Goal: Task Accomplishment & Management: Complete application form

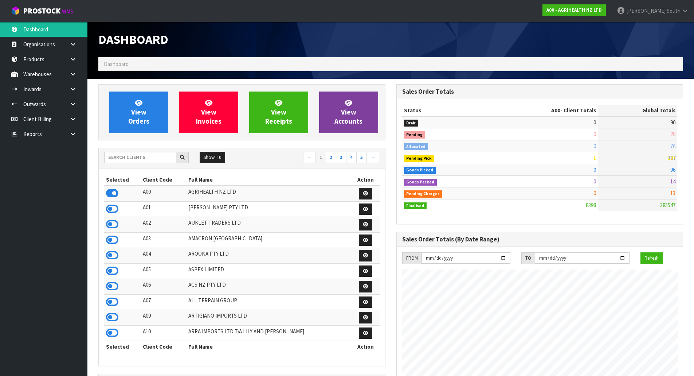
scroll to position [552, 298]
click at [148, 159] on input "text" at bounding box center [140, 157] width 72 height 11
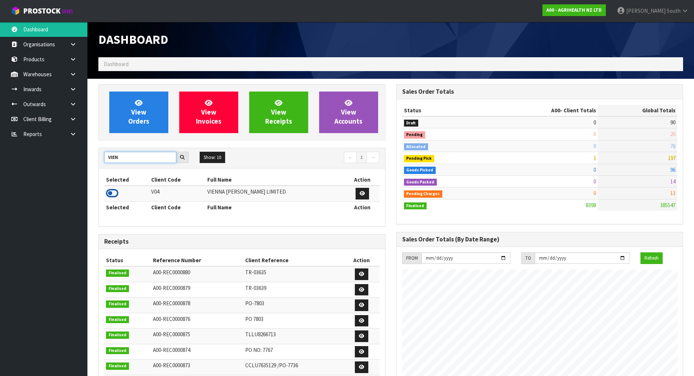
type input "VIEN"
click at [115, 192] on icon at bounding box center [112, 193] width 12 height 11
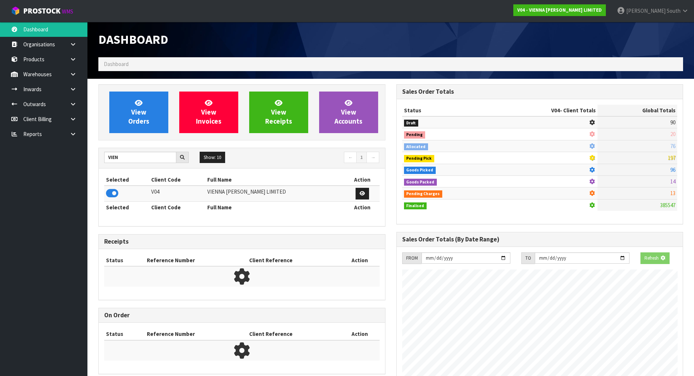
scroll to position [576, 298]
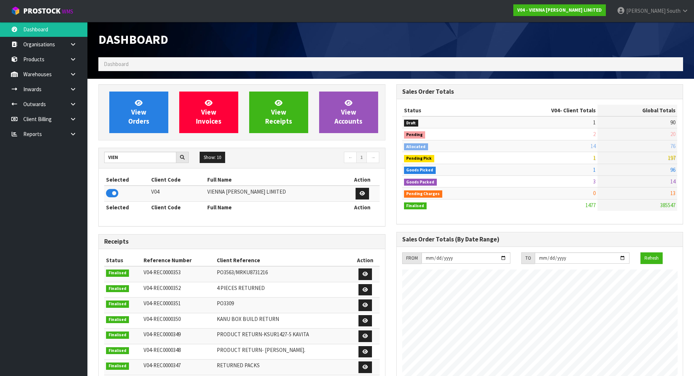
click at [254, 160] on nav "← 1 →" at bounding box center [313, 158] width 132 height 13
click at [75, 79] on link at bounding box center [75, 74] width 23 height 15
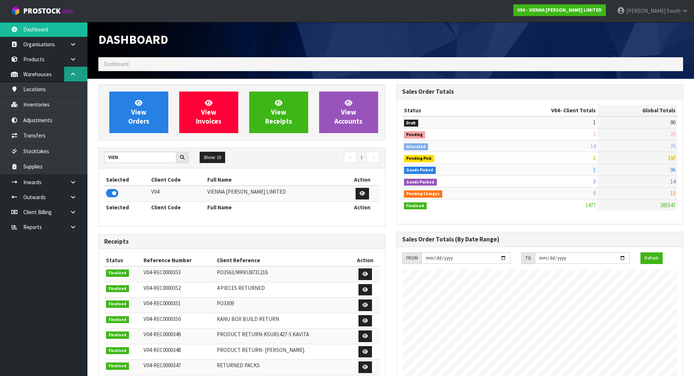
click at [76, 78] on link at bounding box center [75, 74] width 23 height 15
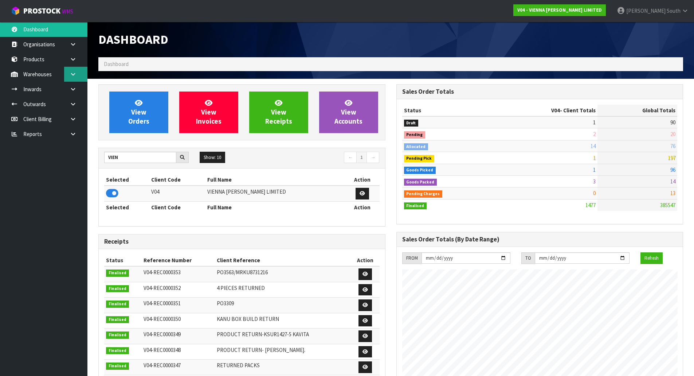
click at [76, 78] on link at bounding box center [75, 74] width 23 height 15
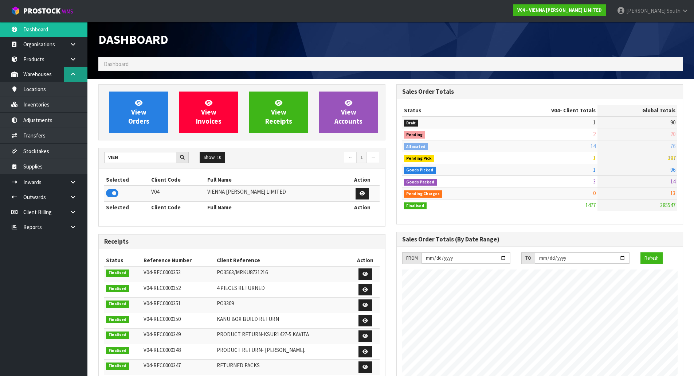
click at [68, 76] on link at bounding box center [75, 74] width 23 height 15
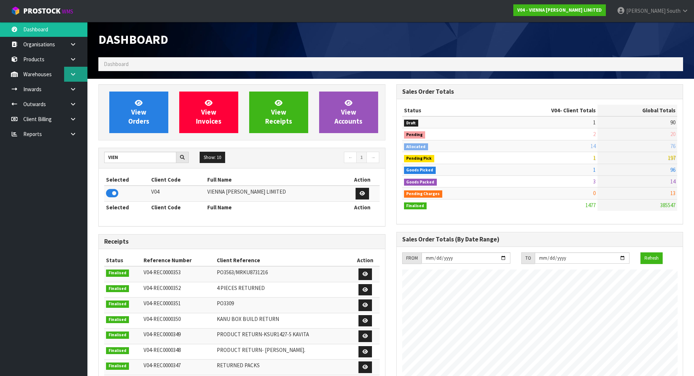
click at [71, 67] on link at bounding box center [75, 74] width 23 height 15
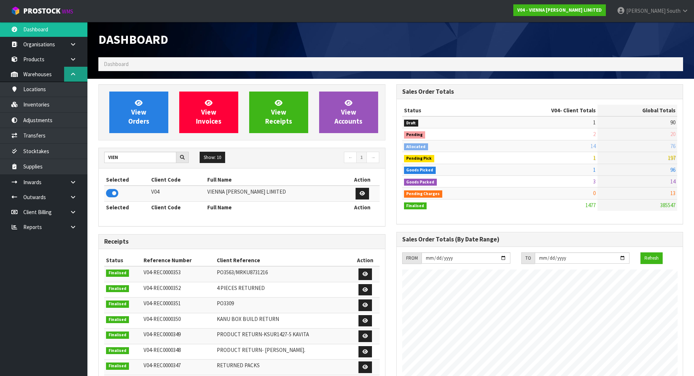
click at [72, 76] on icon at bounding box center [73, 73] width 7 height 5
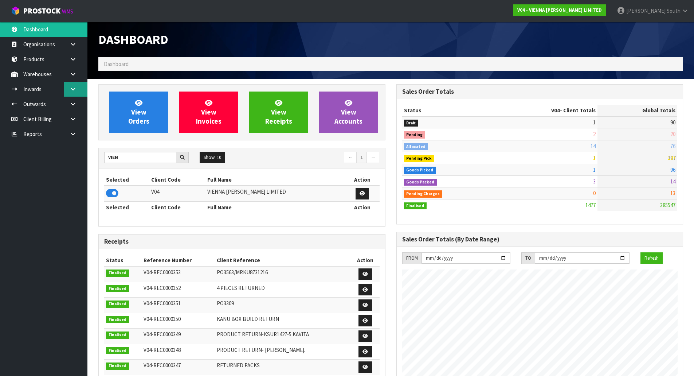
click at [73, 93] on link at bounding box center [75, 89] width 23 height 15
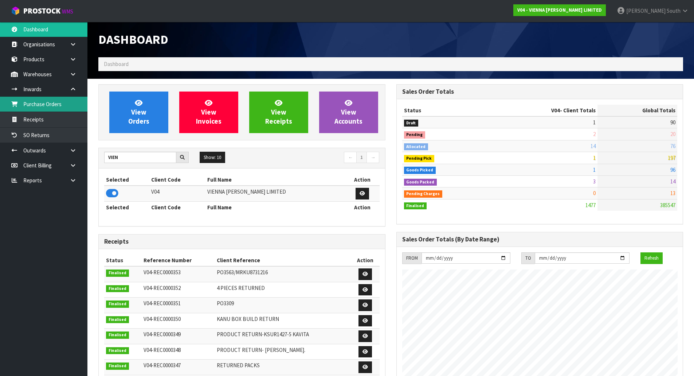
click at [50, 103] on link "Purchase Orders" at bounding box center [43, 104] width 87 height 15
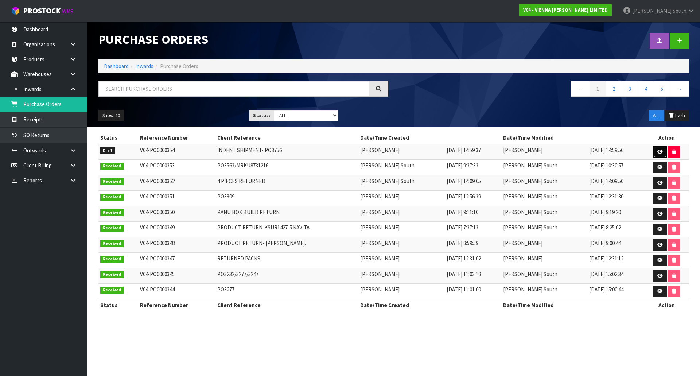
click at [658, 151] on icon at bounding box center [659, 151] width 5 height 5
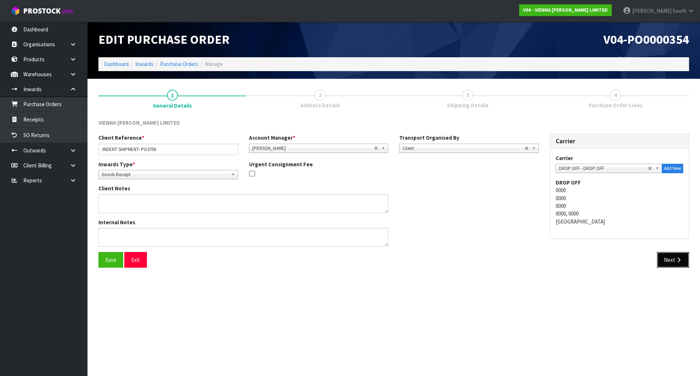
click at [671, 258] on button "Next" at bounding box center [673, 260] width 32 height 16
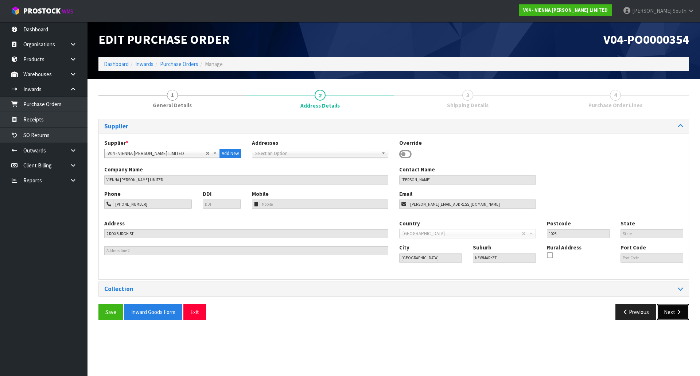
click at [671, 312] on button "Next" at bounding box center [673, 312] width 32 height 16
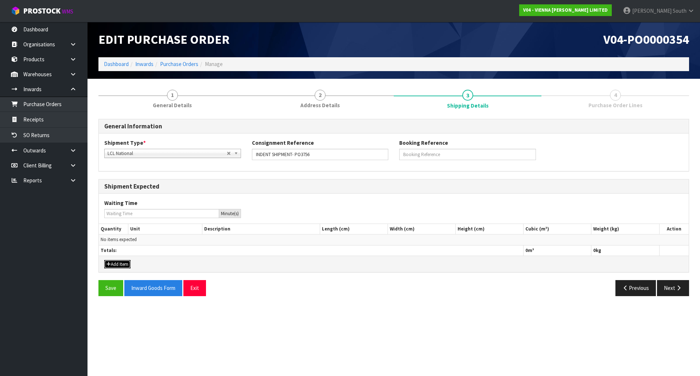
click at [125, 264] on button "Add Item" at bounding box center [117, 264] width 26 height 9
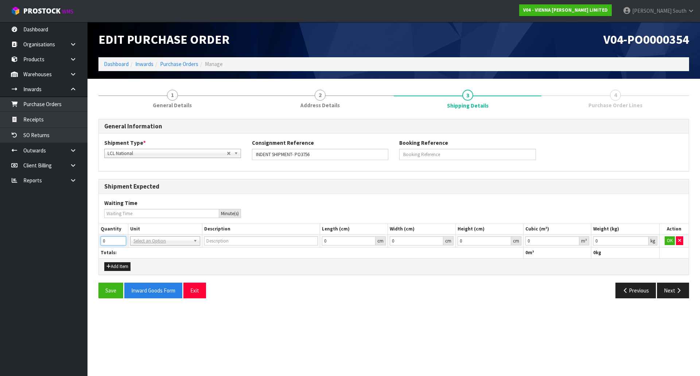
click at [116, 240] on input "0" at bounding box center [114, 240] width 26 height 9
drag, startPoint x: 116, startPoint y: 240, endPoint x: 98, endPoint y: 240, distance: 18.2
click at [81, 240] on body "Toggle navigation ProStock WMS V04 - VIENNA [PERSON_NAME] LIMITED [PERSON_NAME]…" at bounding box center [350, 188] width 700 height 376
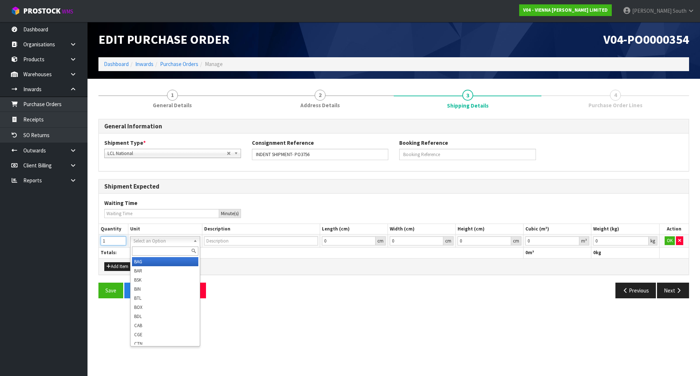
type input "1"
click at [136, 249] on input "text" at bounding box center [165, 250] width 66 height 9
type input "plt"
type input "PALLET"
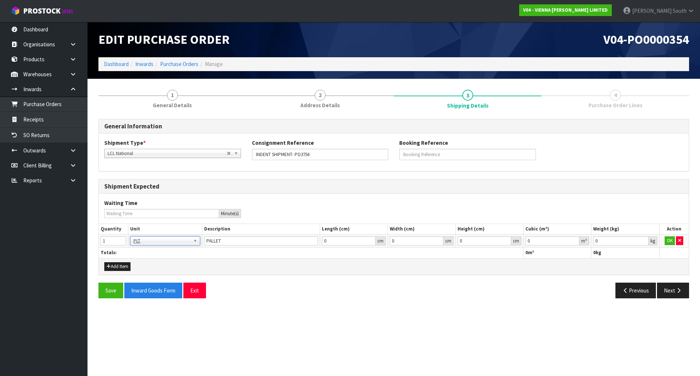
click at [295, 284] on div "Save Inward Goods Form Exit" at bounding box center [243, 290] width 301 height 16
click at [668, 242] on button "OK" at bounding box center [669, 240] width 10 height 9
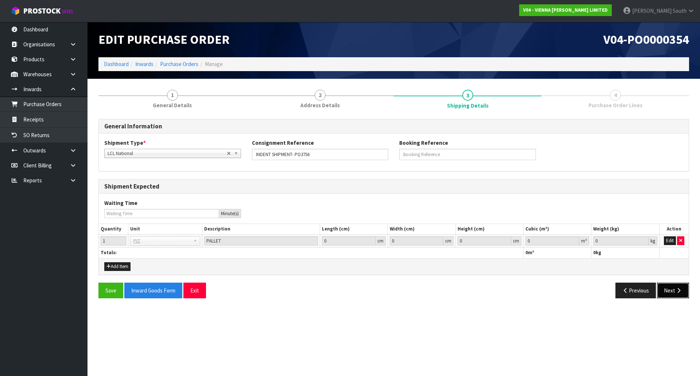
click at [663, 287] on button "Next" at bounding box center [673, 290] width 32 height 16
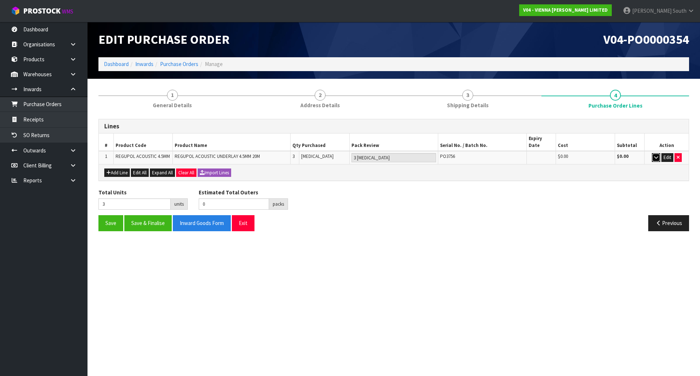
click at [655, 155] on icon "button" at bounding box center [656, 157] width 4 height 5
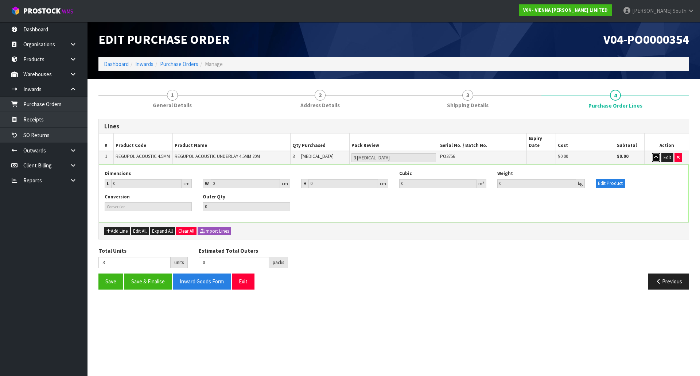
click at [655, 155] on icon "button" at bounding box center [656, 157] width 4 height 5
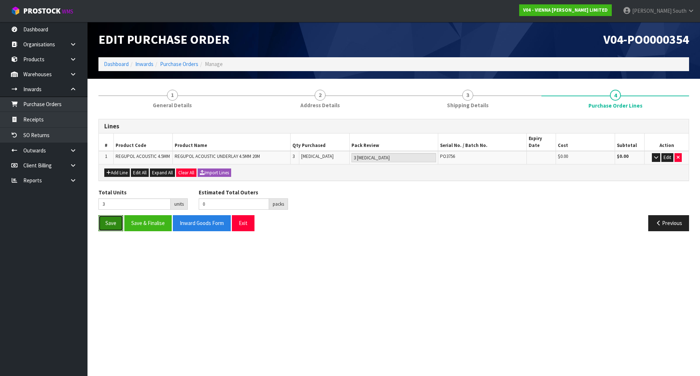
click at [118, 218] on button "Save" at bounding box center [110, 223] width 25 height 16
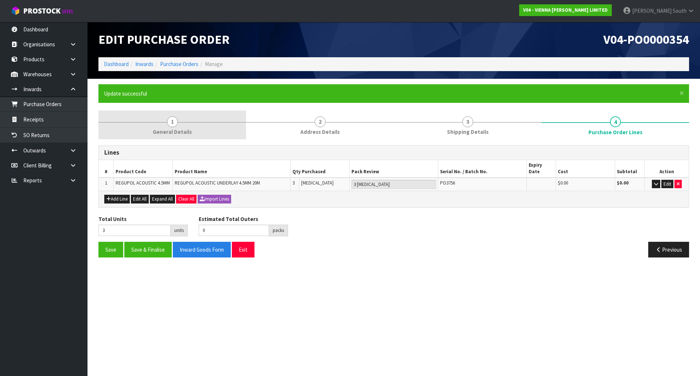
click at [165, 128] on span "General Details" at bounding box center [172, 132] width 39 height 8
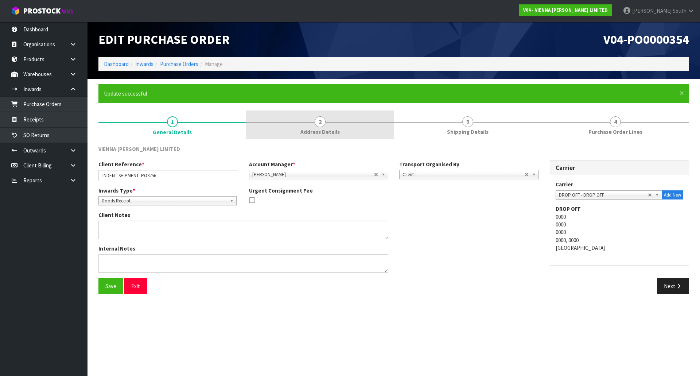
click at [281, 130] on link "2 Address Details" at bounding box center [320, 124] width 148 height 29
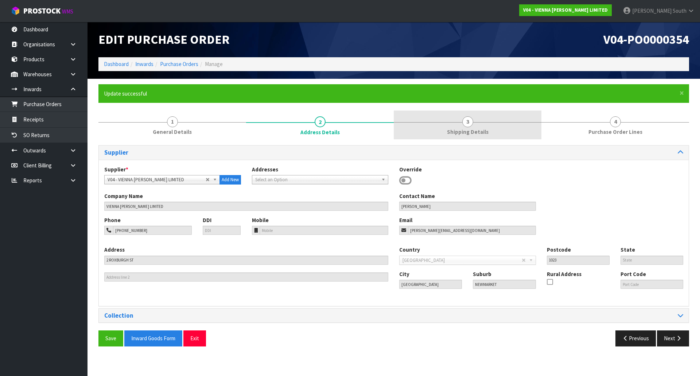
click at [437, 134] on link "3 Shipping Details" at bounding box center [467, 124] width 148 height 29
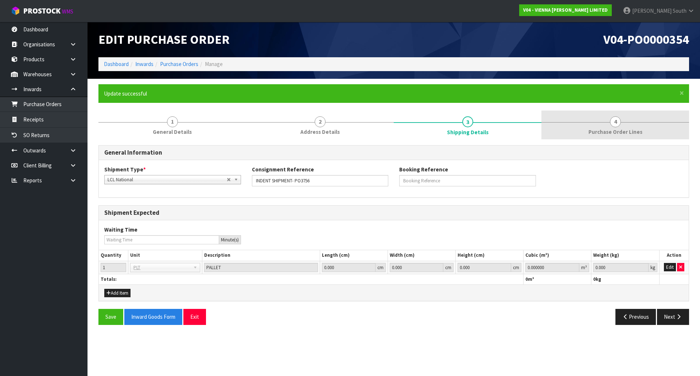
drag, startPoint x: 542, startPoint y: 127, endPoint x: 552, endPoint y: 125, distance: 9.3
click at [545, 127] on link "4 Purchase Order Lines" at bounding box center [615, 124] width 148 height 29
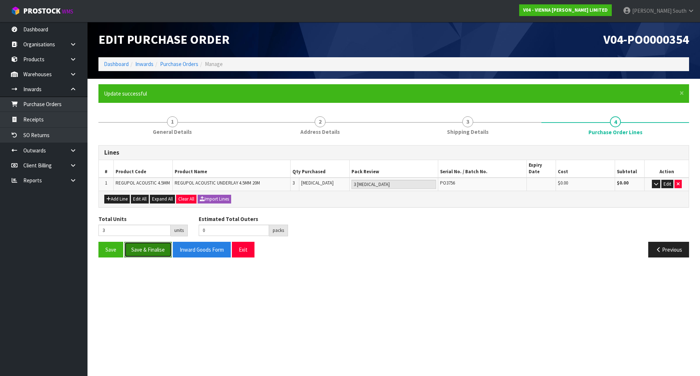
click at [154, 242] on button "Save & Finalise" at bounding box center [147, 250] width 47 height 16
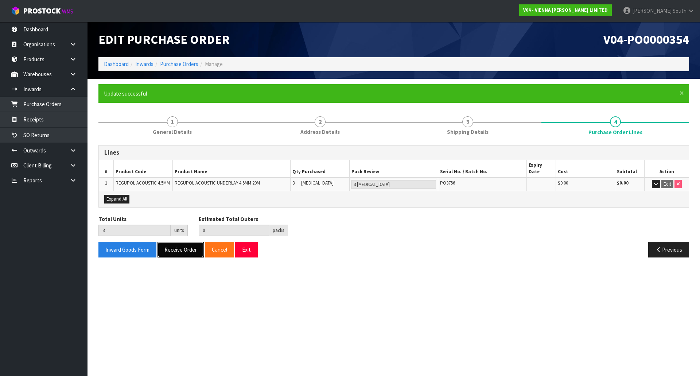
click at [188, 242] on button "Receive Order" at bounding box center [180, 250] width 46 height 16
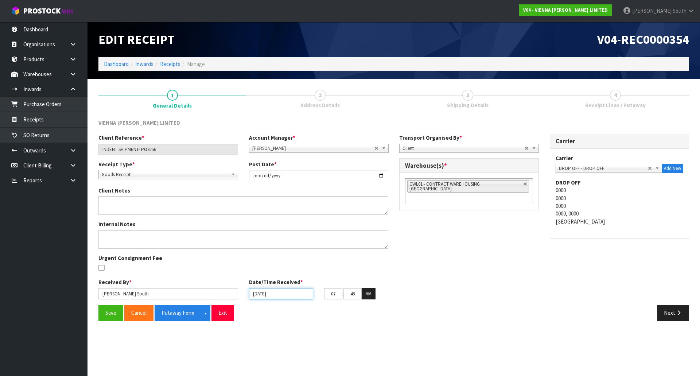
click at [272, 293] on input "[DATE]" at bounding box center [281, 293] width 64 height 11
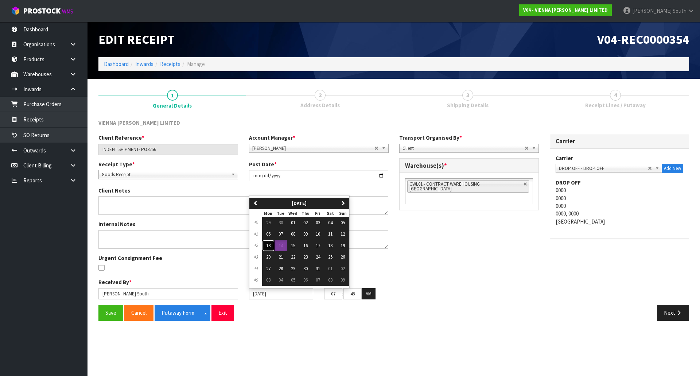
click at [267, 246] on span "13" at bounding box center [268, 245] width 4 height 6
type input "[DATE]"
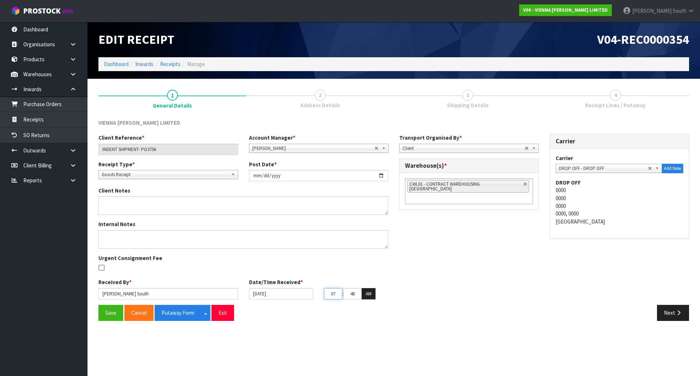
drag, startPoint x: 329, startPoint y: 294, endPoint x: 350, endPoint y: 293, distance: 20.8
click at [350, 293] on tr "07 : 48 : 29 AM" at bounding box center [349, 294] width 51 height 12
type input "03"
drag, startPoint x: 349, startPoint y: 295, endPoint x: 358, endPoint y: 295, distance: 9.5
click at [358, 295] on input "48" at bounding box center [352, 293] width 18 height 11
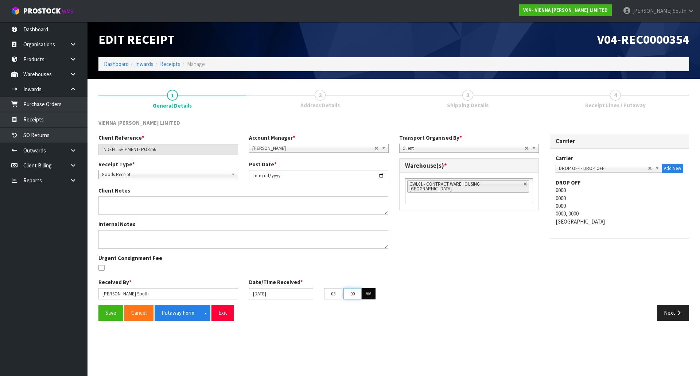
type input "00"
click at [365, 294] on button "AM" at bounding box center [368, 294] width 14 height 12
click at [428, 315] on div "Next" at bounding box center [543, 313] width 301 height 16
click at [105, 313] on button "Save" at bounding box center [110, 313] width 25 height 16
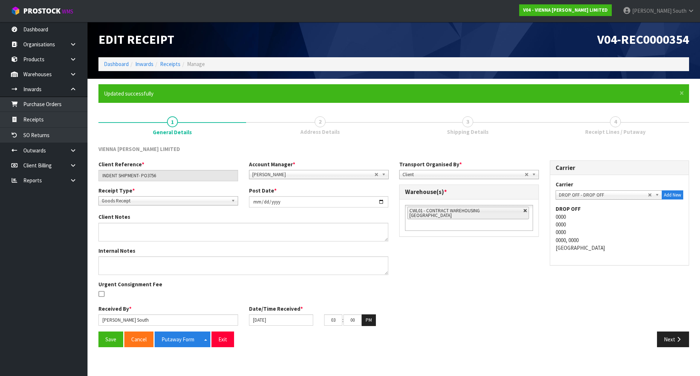
click at [523, 212] on link at bounding box center [525, 210] width 4 height 4
type input "Select Some Options"
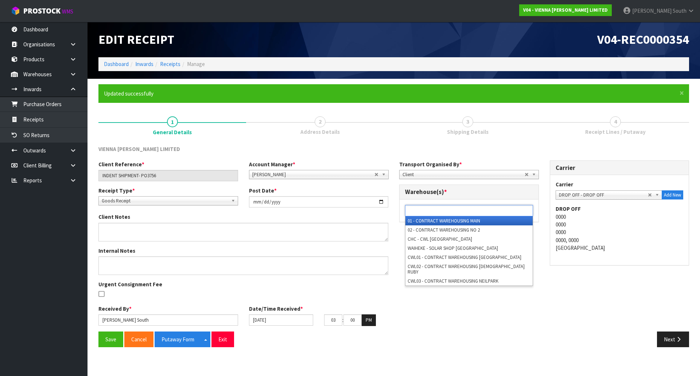
click at [510, 212] on ul at bounding box center [469, 210] width 128 height 11
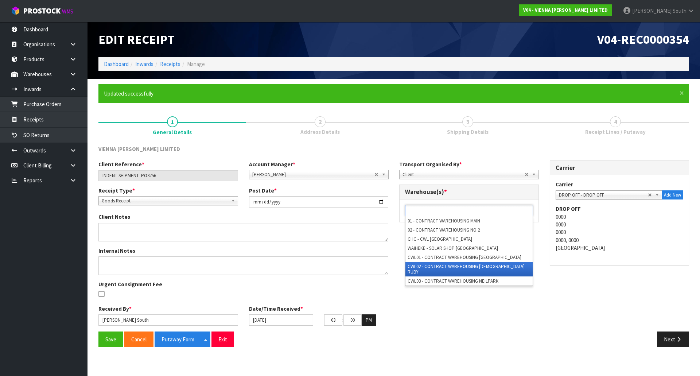
click at [471, 264] on li "CWL02 - CONTRACT WAREHOUSING [DEMOGRAPHIC_DATA] RUBY" at bounding box center [468, 269] width 127 height 15
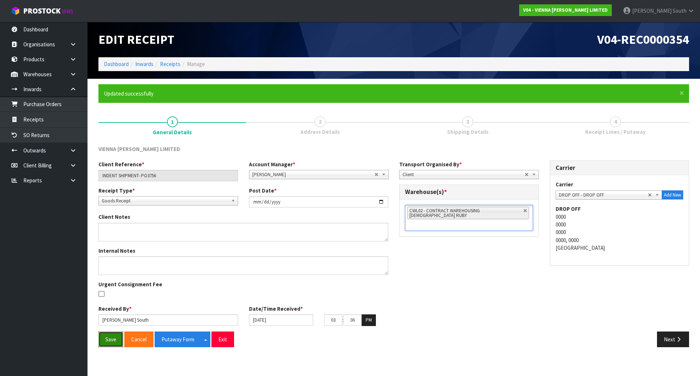
click at [109, 341] on button "Save" at bounding box center [110, 339] width 25 height 16
click at [185, 341] on button "Putaway Form" at bounding box center [177, 339] width 47 height 16
click at [60, 121] on link "Receipts" at bounding box center [43, 119] width 87 height 15
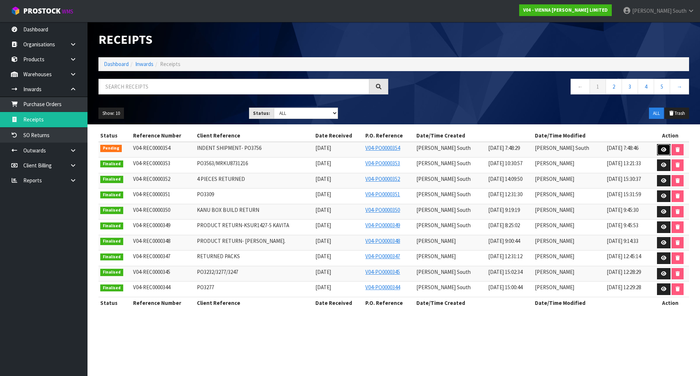
click at [661, 148] on icon at bounding box center [663, 149] width 5 height 5
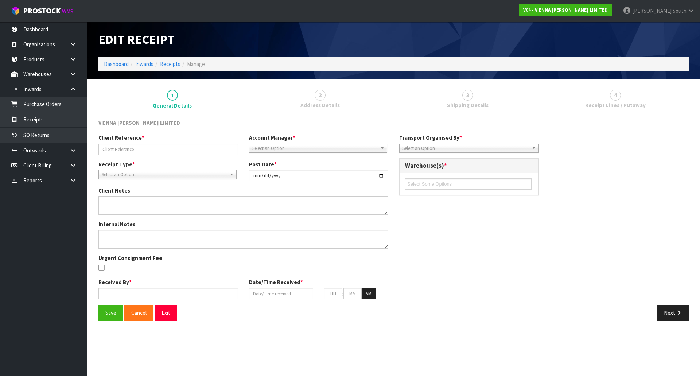
type input "INDENT SHIPMENT- PO3756"
type input "[DATE]"
type input "[PERSON_NAME] South"
type input "[DATE]"
type input "03"
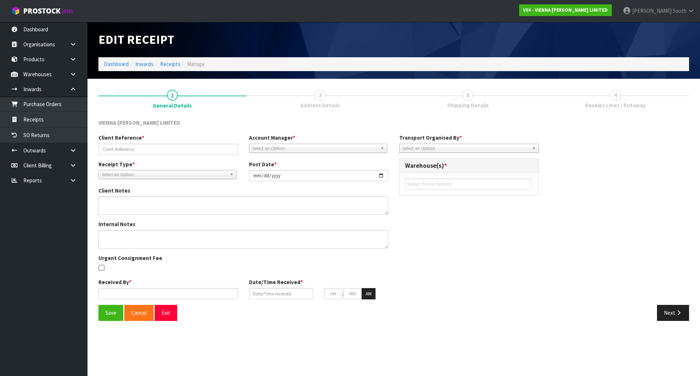
type input "00"
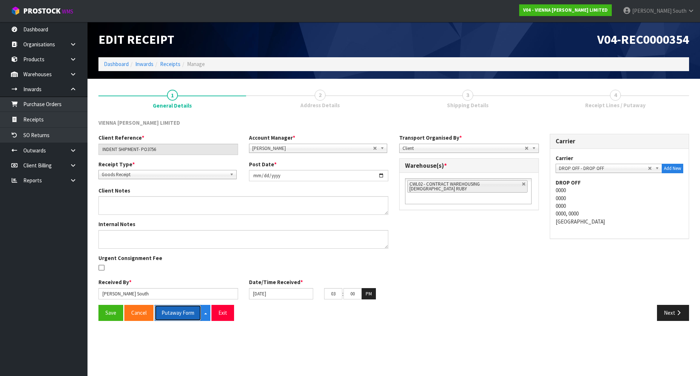
click at [179, 314] on button "Putaway Form" at bounding box center [177, 313] width 47 height 16
click at [361, 82] on section "1 General Details 2 Address Details 3 Shipping Details 4 Receipt Lines / Putawa…" at bounding box center [393, 205] width 612 height 253
click at [482, 280] on div "Client Reference * INDENT SHIPMENT- PO3756 Account Manager * [PERSON_NAME] [PER…" at bounding box center [393, 219] width 601 height 171
click at [467, 256] on div "Client Reference * INDENT SHIPMENT- PO3756 Account Manager * [PERSON_NAME] [PER…" at bounding box center [393, 219] width 601 height 171
click at [669, 305] on button "Next" at bounding box center [673, 313] width 32 height 16
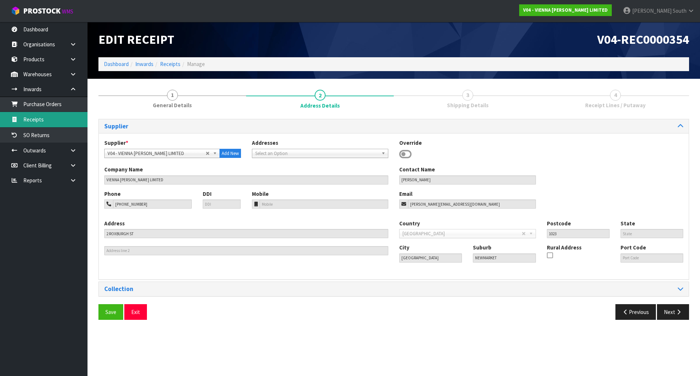
click at [59, 115] on link "Receipts" at bounding box center [43, 119] width 87 height 15
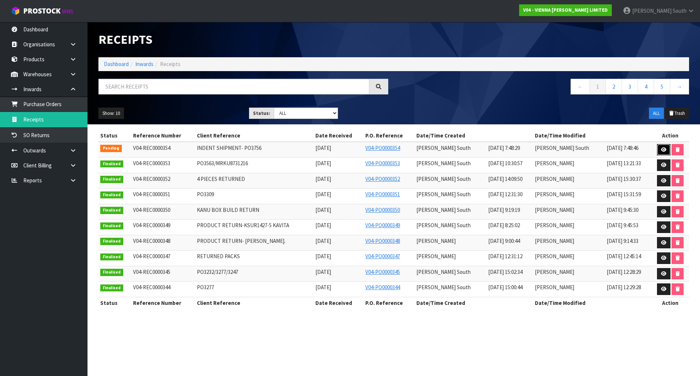
click at [661, 151] on icon at bounding box center [663, 149] width 5 height 5
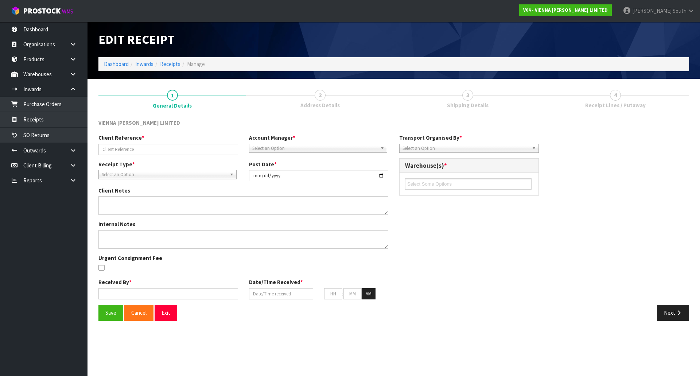
type input "INDENT SHIPMENT- PO3756"
type input "[DATE]"
type input "[PERSON_NAME] South"
type input "[DATE]"
type input "03"
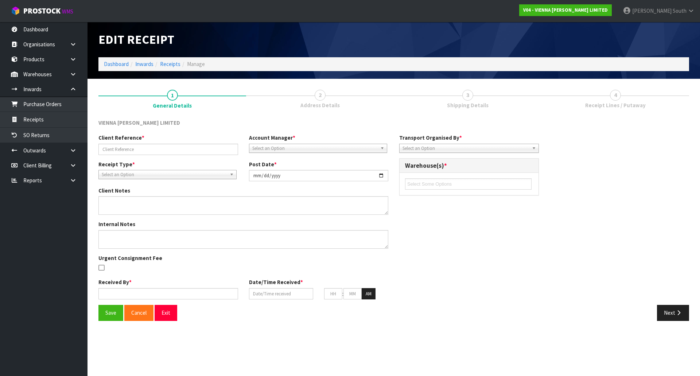
type input "00"
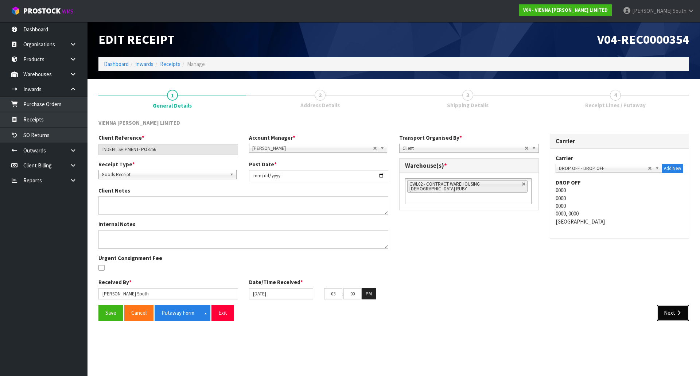
click at [681, 318] on button "Next" at bounding box center [673, 313] width 32 height 16
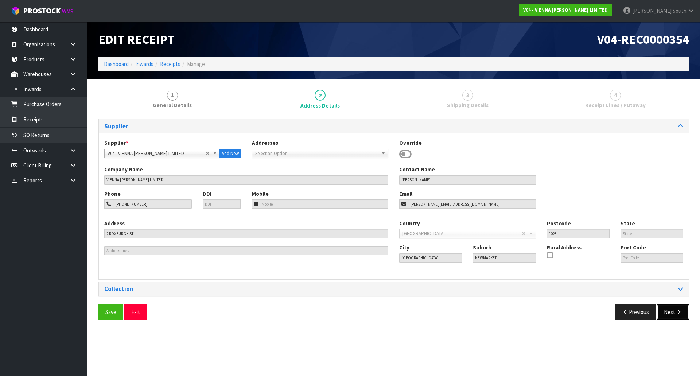
click at [684, 318] on button "Next" at bounding box center [673, 312] width 32 height 16
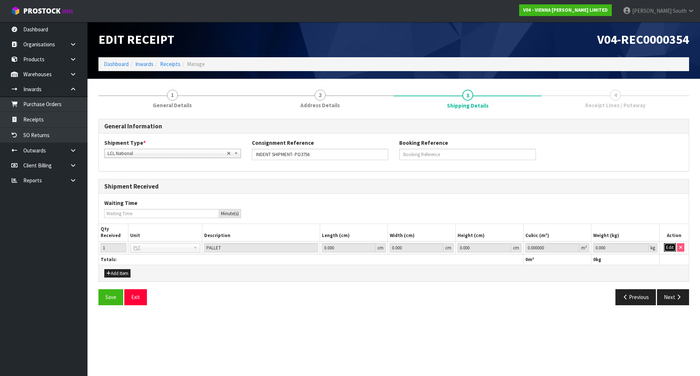
click at [667, 250] on button "Edit" at bounding box center [669, 247] width 12 height 9
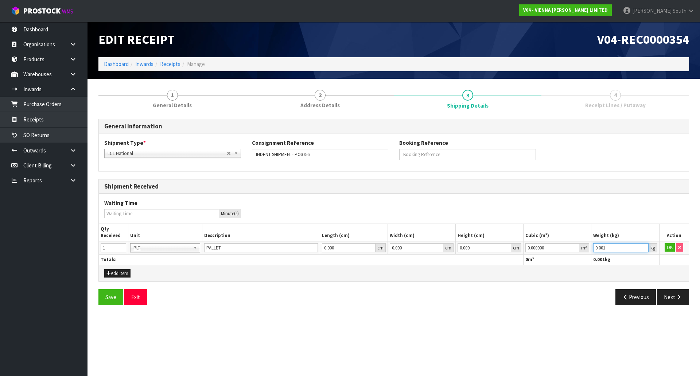
type input "0.001"
click at [640, 245] on input "0.001" at bounding box center [620, 247] width 55 height 9
type input "0.000001"
click at [576, 247] on input "0.000001" at bounding box center [552, 247] width 54 height 9
click at [671, 247] on button "OK" at bounding box center [669, 247] width 10 height 9
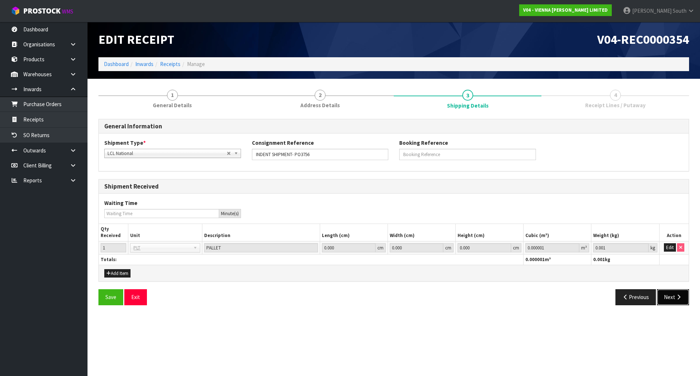
click at [683, 295] on button "Next" at bounding box center [673, 297] width 32 height 16
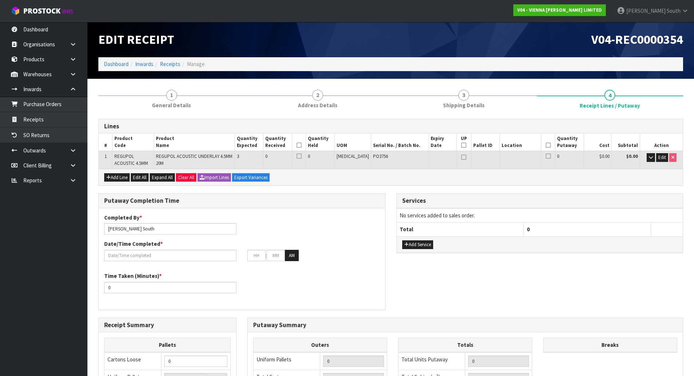
click at [513, 199] on h3 "Services" at bounding box center [539, 200] width 275 height 7
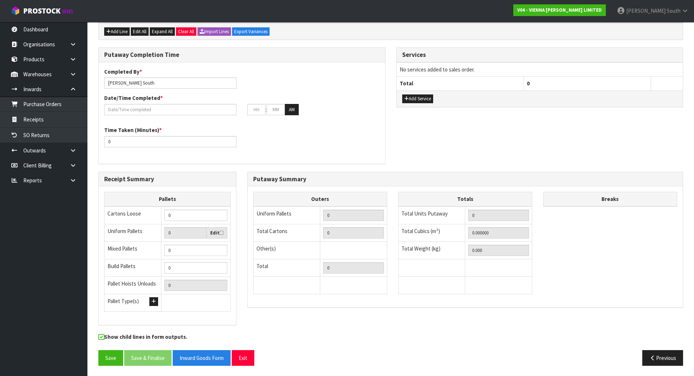
scroll to position [146, 0]
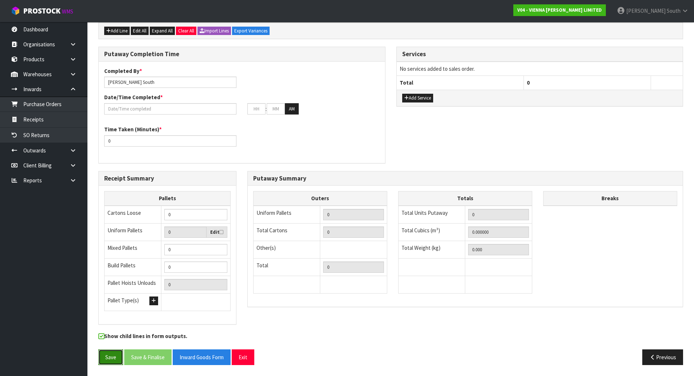
click at [105, 356] on button "Save" at bounding box center [110, 357] width 25 height 16
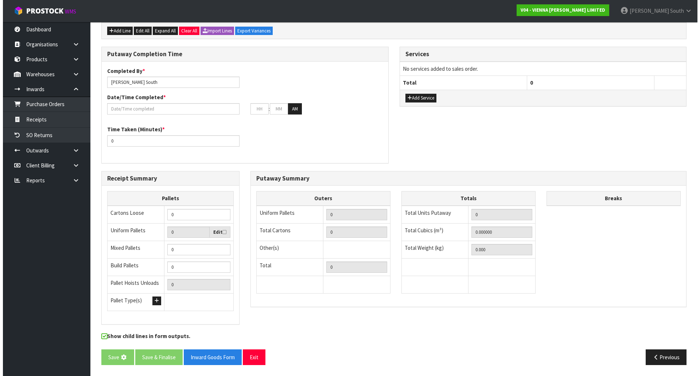
scroll to position [0, 0]
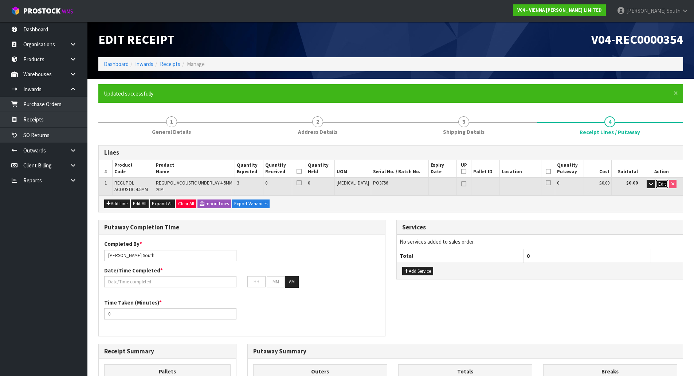
click at [661, 187] on span "Edit" at bounding box center [662, 184] width 8 height 6
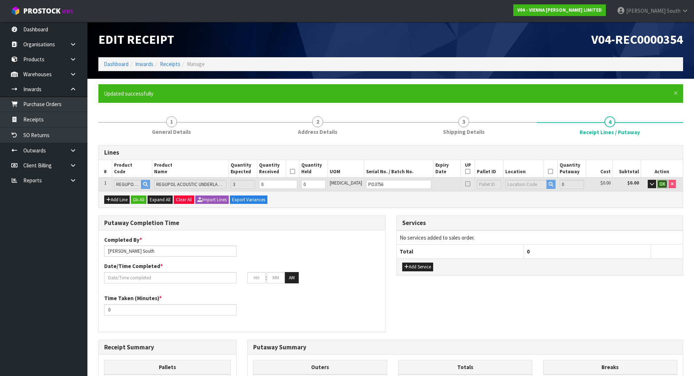
click at [661, 185] on span "OK" at bounding box center [662, 184] width 6 height 6
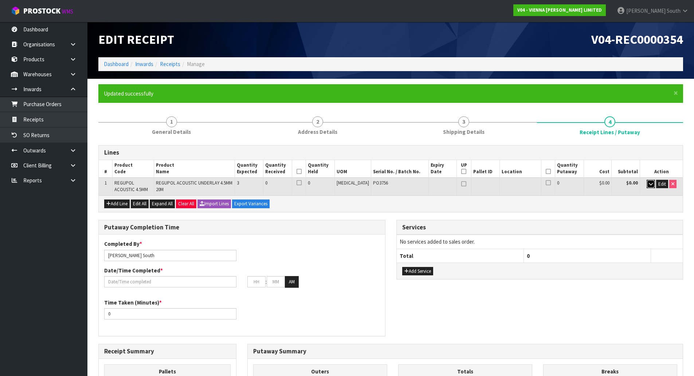
click at [651, 183] on icon "button" at bounding box center [651, 183] width 4 height 5
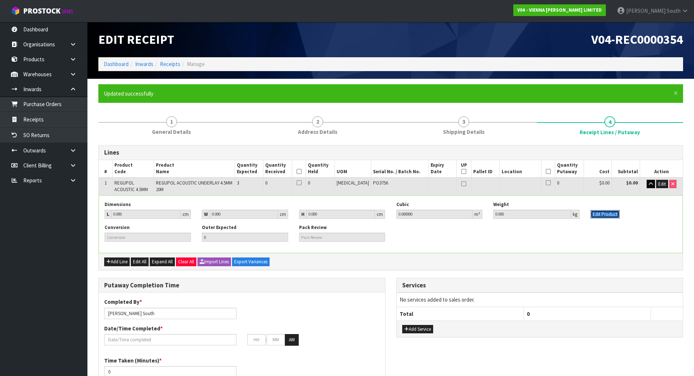
click at [616, 218] on button "Edit Product" at bounding box center [605, 214] width 29 height 9
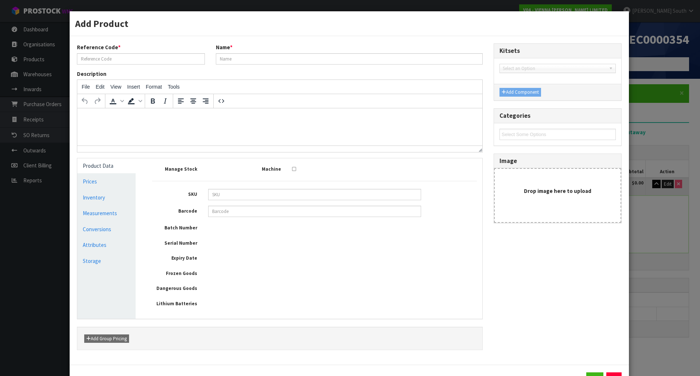
type input "REGUPOL ACOUSTIC 4.5MM"
type input "REGUPOL ACOUSTIC UNDERLAY 4.5MM 20M"
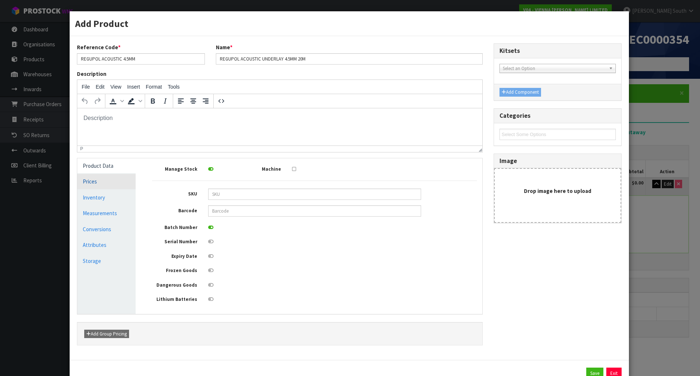
click at [104, 184] on link "Prices" at bounding box center [106, 181] width 58 height 15
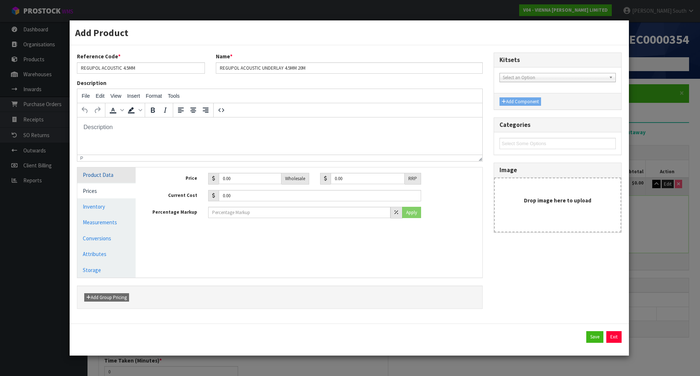
click at [108, 180] on link "Product Data" at bounding box center [106, 174] width 58 height 15
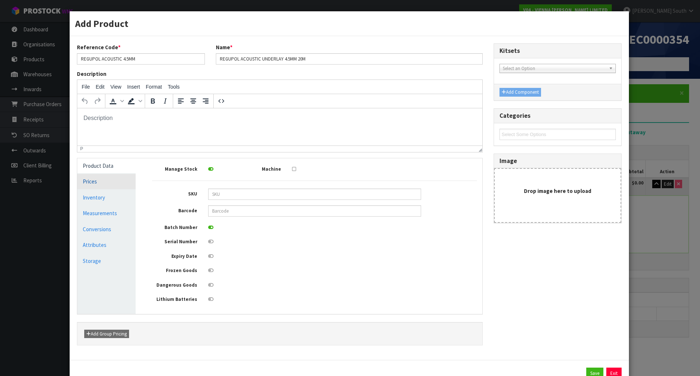
click at [114, 186] on link "Prices" at bounding box center [106, 181] width 58 height 15
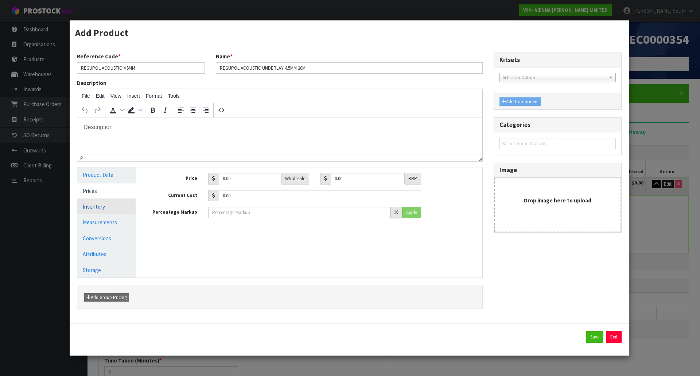
click at [116, 203] on link "Inventory" at bounding box center [106, 206] width 58 height 15
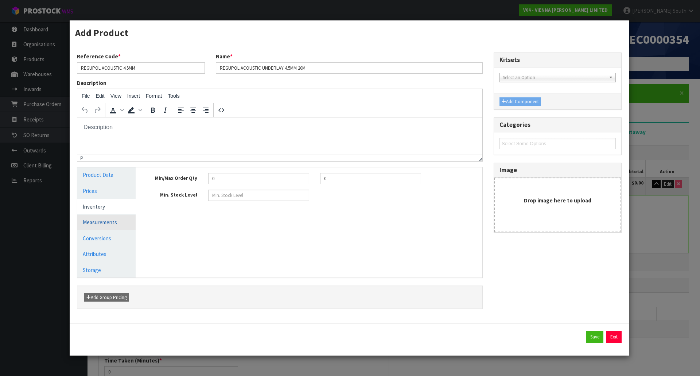
click at [118, 218] on link "Measurements" at bounding box center [106, 222] width 58 height 15
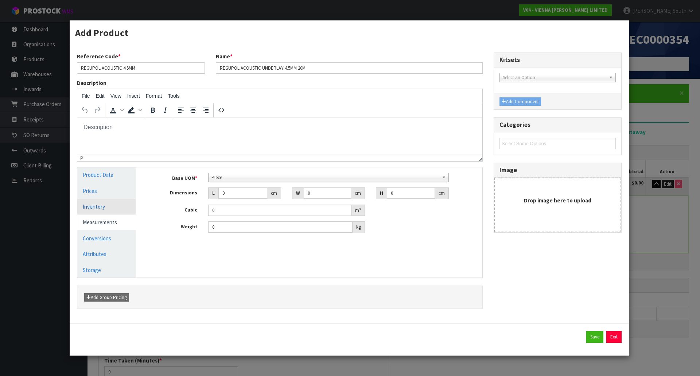
click at [127, 204] on link "Inventory" at bounding box center [106, 206] width 58 height 15
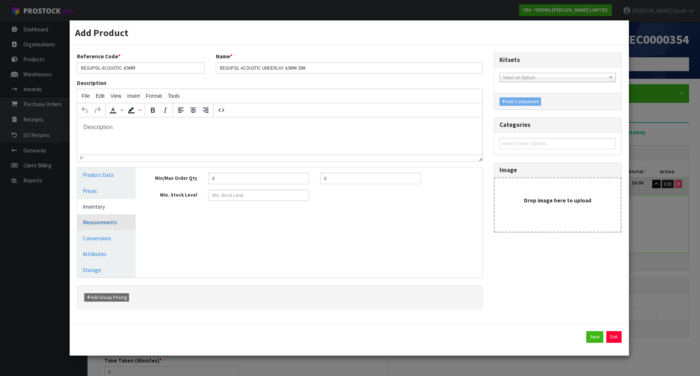
click at [120, 223] on link "Measurements" at bounding box center [106, 222] width 58 height 15
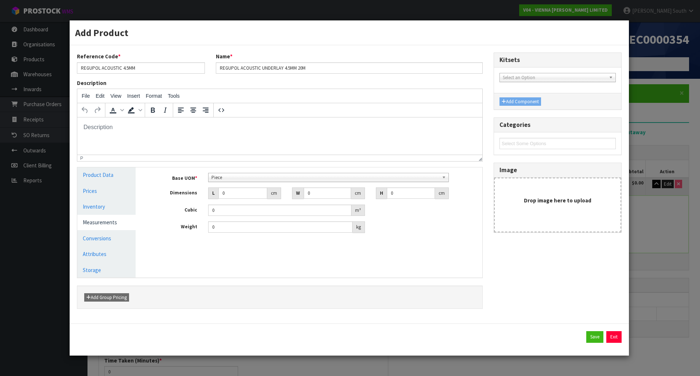
click at [229, 184] on div "Base UOM * Bag Bar Basket Bin Bottle Box Bundle Cabinet Cage Carton Case Coil C…" at bounding box center [314, 203] width 325 height 60
click at [230, 183] on div "Base UOM * Bag Bar Basket Bin Bottle Box Bundle Cabinet Cage Carton Case Coil C…" at bounding box center [314, 203] width 325 height 60
click at [232, 181] on span "Piece" at bounding box center [325, 177] width 228 height 9
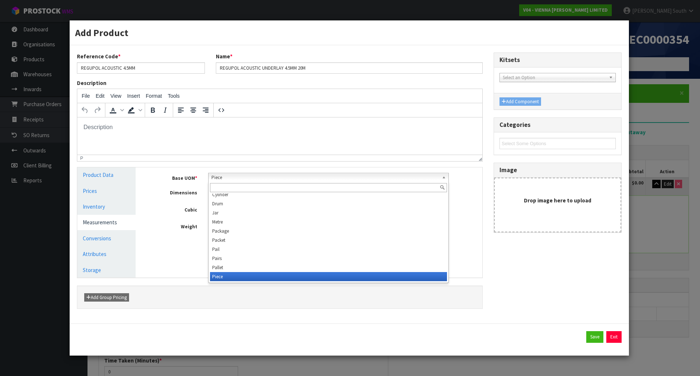
click at [233, 181] on span "Piece" at bounding box center [325, 177] width 228 height 9
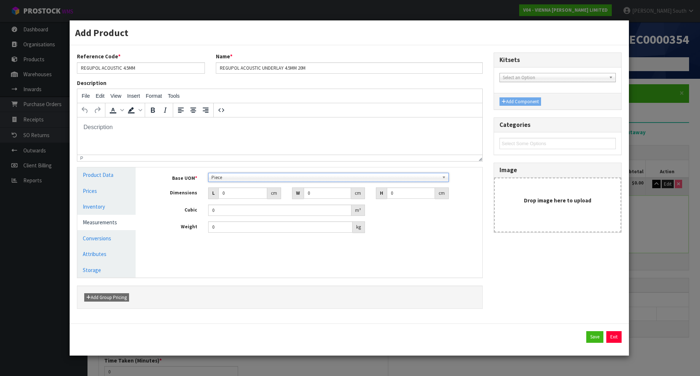
click at [233, 181] on span "Piece" at bounding box center [325, 177] width 228 height 9
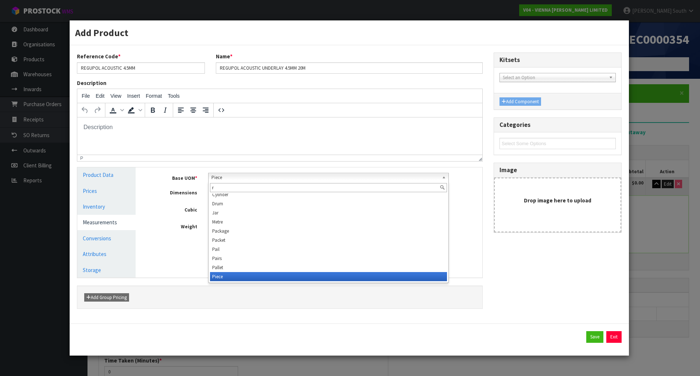
scroll to position [0, 0]
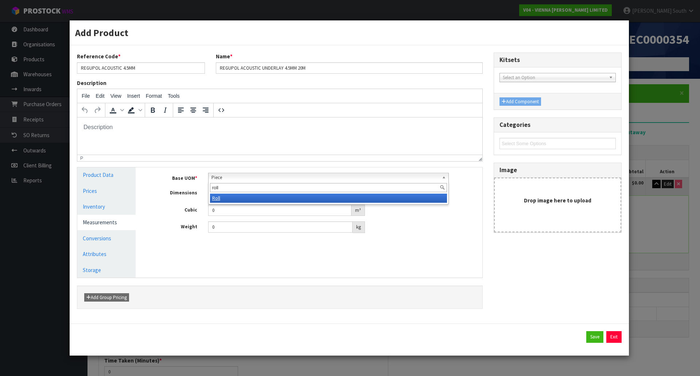
type input "roll"
click at [238, 200] on li "Roll" at bounding box center [328, 197] width 237 height 9
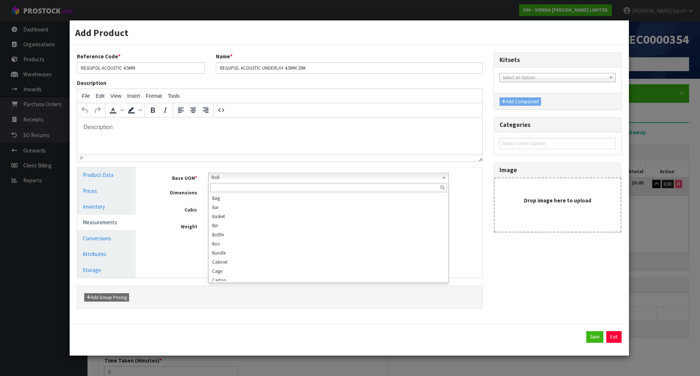
scroll to position [168, 0]
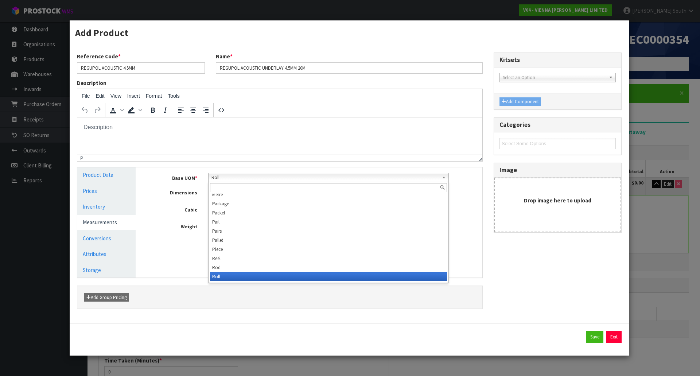
click at [244, 177] on span "Roll" at bounding box center [325, 177] width 228 height 9
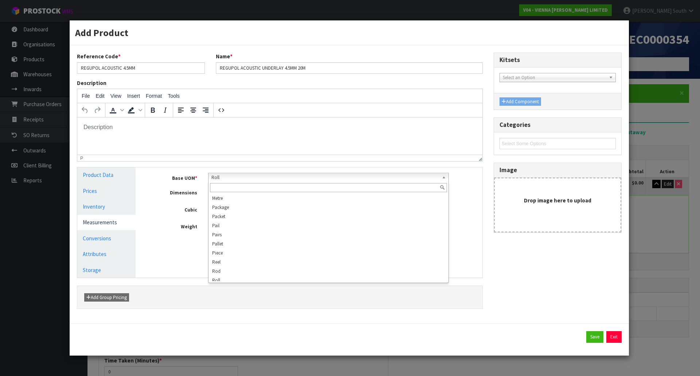
click at [178, 206] on label "Cubic" at bounding box center [174, 208] width 56 height 9
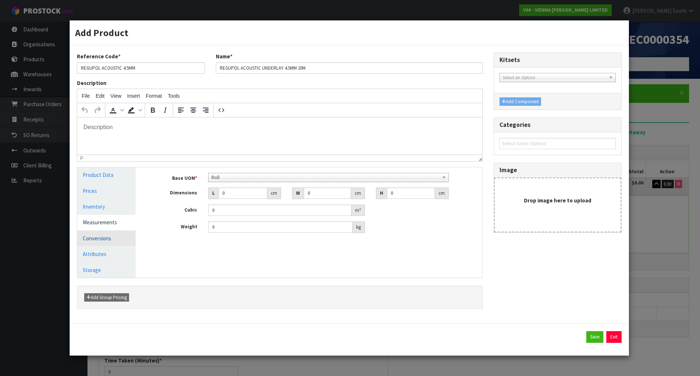
click at [119, 231] on link "Conversions" at bounding box center [106, 238] width 58 height 15
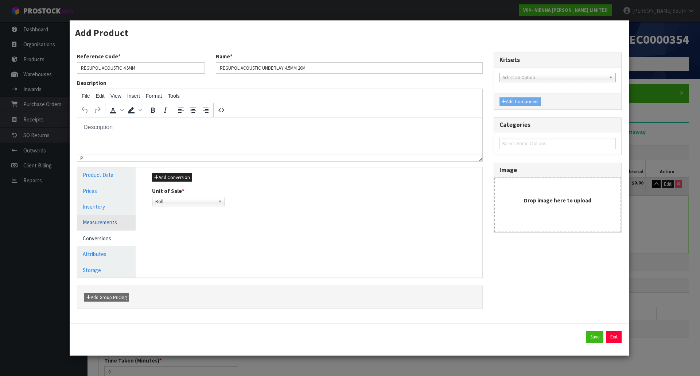
click at [119, 226] on link "Measurements" at bounding box center [106, 222] width 58 height 15
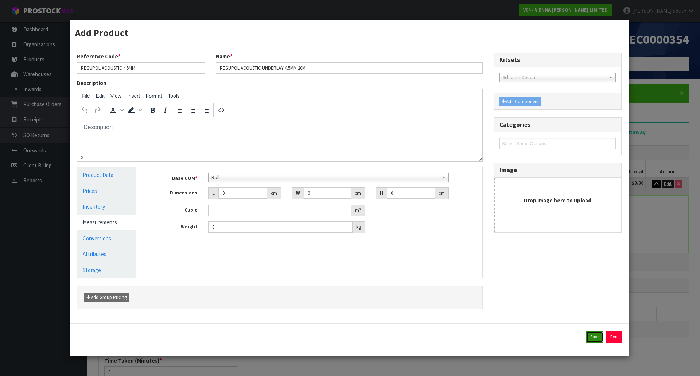
click at [592, 333] on button "Save" at bounding box center [594, 337] width 17 height 12
type input "0"
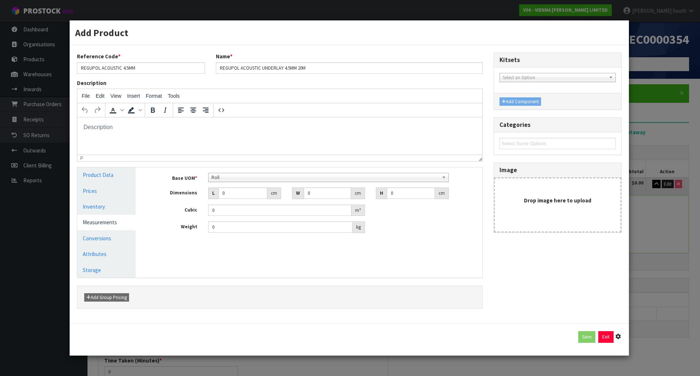
type input "0"
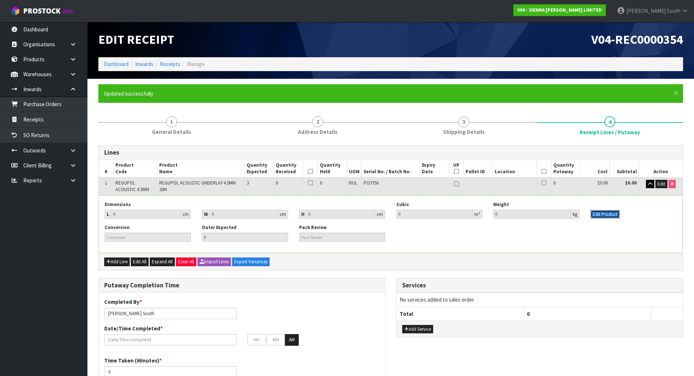
click at [596, 215] on button "Edit Product" at bounding box center [605, 214] width 29 height 9
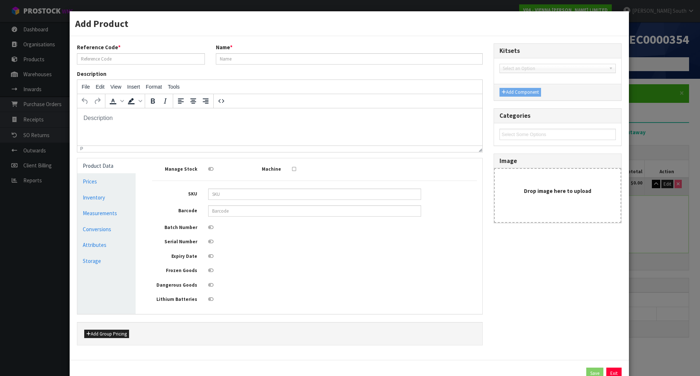
scroll to position [0, 0]
type input "REGUPOL ACOUSTIC 4.5MM"
type input "REGUPOL ACOUSTIC UNDERLAY 4.5MM 20M"
type input "0"
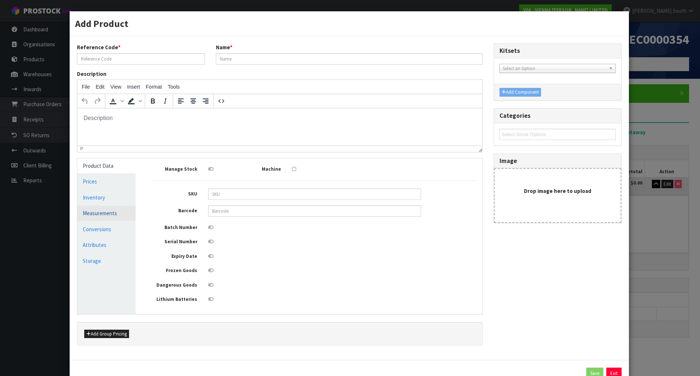
type input "0"
click at [96, 227] on link "Conversions" at bounding box center [106, 229] width 58 height 15
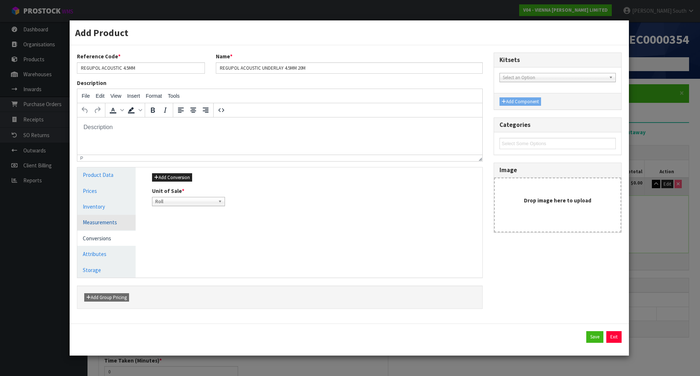
click at [106, 220] on link "Measurements" at bounding box center [106, 222] width 58 height 15
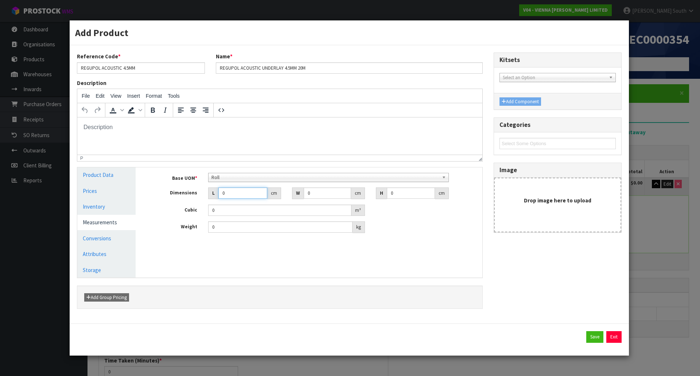
click at [245, 195] on input "0" at bounding box center [242, 192] width 49 height 11
type input "0.001"
type input "0.000001"
type input "0"
drag, startPoint x: 317, startPoint y: 190, endPoint x: 295, endPoint y: 198, distance: 23.2
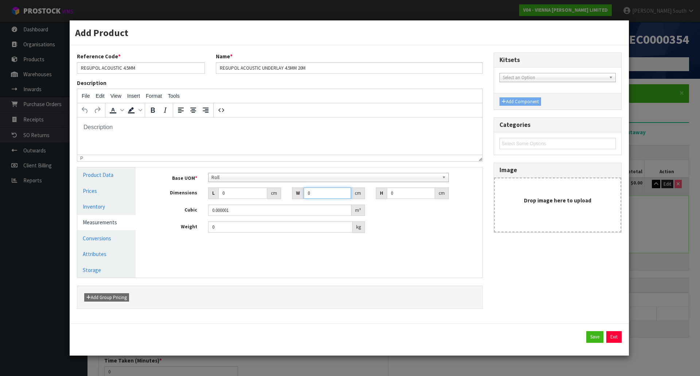
click at [295, 198] on div "W 0 cm" at bounding box center [328, 193] width 73 height 12
type input "38"
drag, startPoint x: 408, startPoint y: 196, endPoint x: 395, endPoint y: 199, distance: 13.4
click at [395, 198] on input "0" at bounding box center [411, 192] width 48 height 11
type input "38"
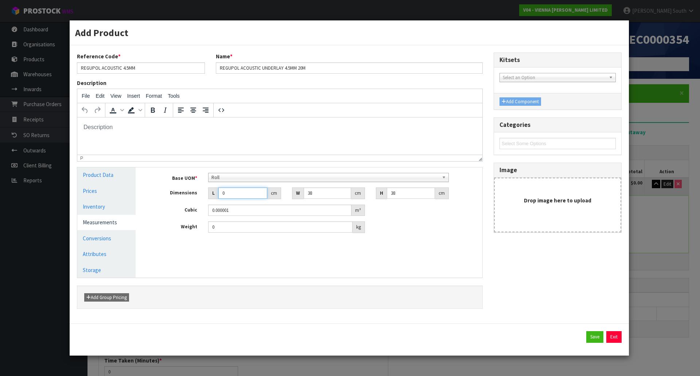
click at [235, 192] on input "0" at bounding box center [242, 192] width 49 height 11
type input "1"
type input "0.001444"
type input "0.000001"
type input "2"
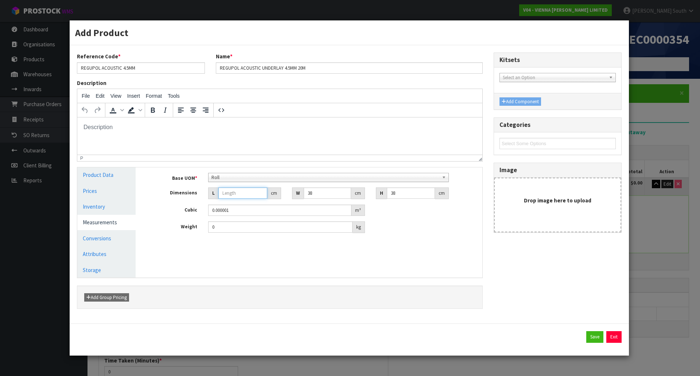
type input "0.002888"
type input "0.000001"
type input "3"
type input "0.004332"
type input "0.000001"
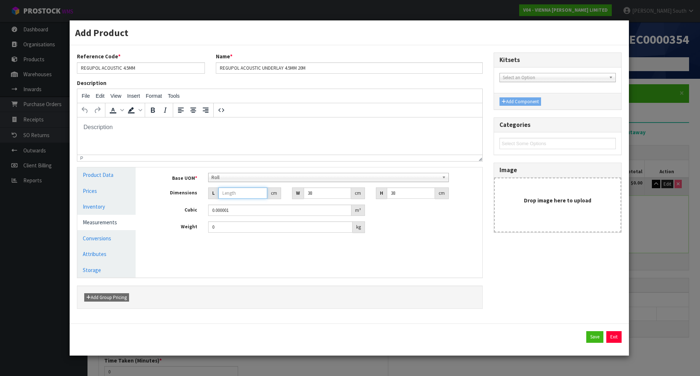
type input "4"
type input "0.005776"
type input "0.000001"
type input "5"
type input "0.00722"
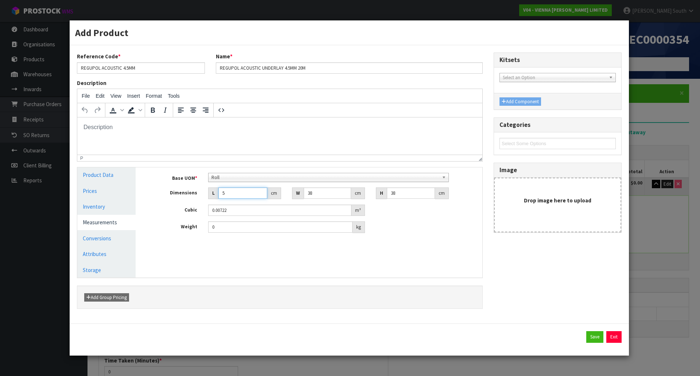
type input "0.000001"
type input "6"
type input "0.008664"
type input "0.000001"
type input "7"
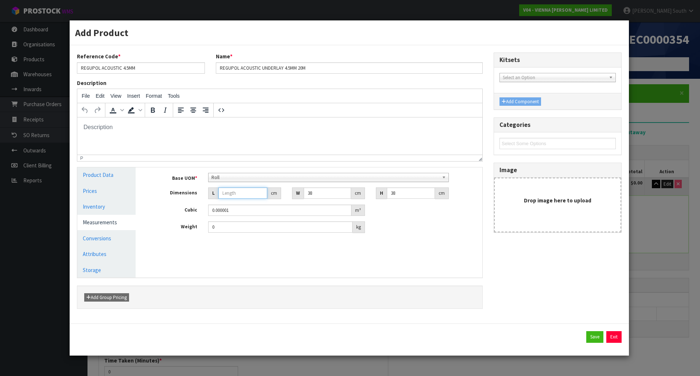
type input "0.010108"
type input "0.000001"
type input "8"
type input "0.011552"
type input "0.000001"
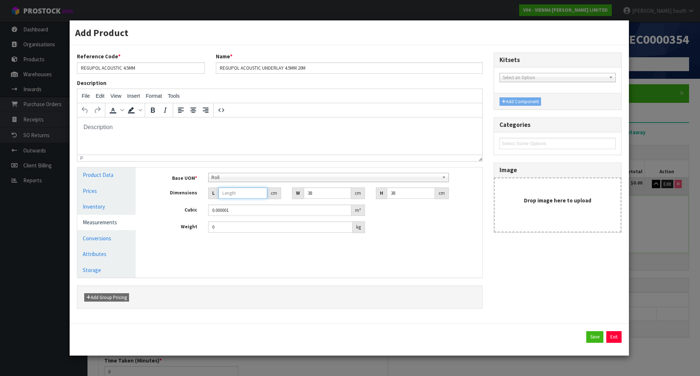
type input "9"
type input "0.012996"
type input "0.000001"
type input "1"
type input "0.001444"
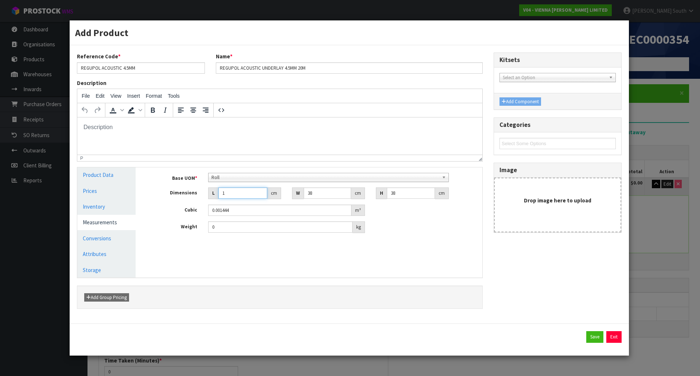
type input "10"
type input "0.01444"
type input "1"
type input "0.001444"
type input "0.000001"
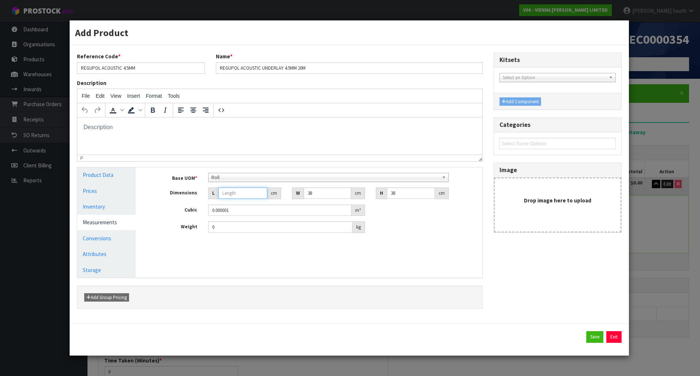
type input "1"
type input "0.001444"
type input "11"
type input "0.015884"
type input "1"
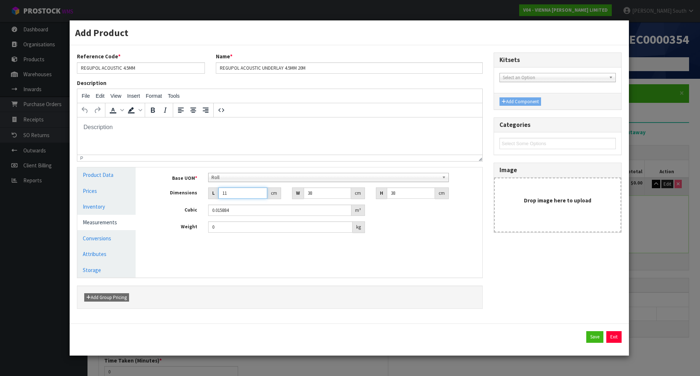
type input "0.001444"
type input "0.000001"
type input "1"
type input "0.001444"
type input "12"
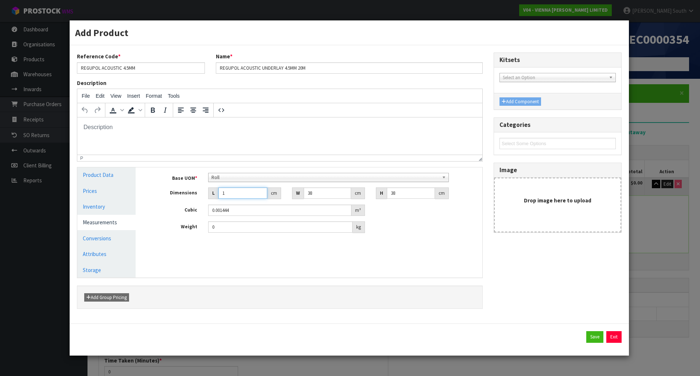
type input "0.017328"
type input "122"
type input "0.176168"
type input "1223"
type input "1.766012"
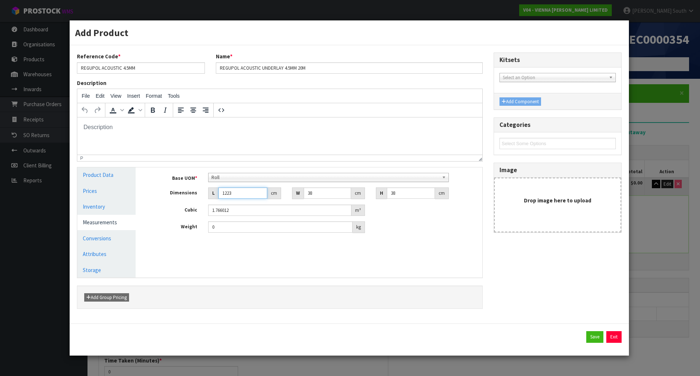
type input "122"
type input "0.176168"
type input "1222"
type input "1.764568"
type input "122"
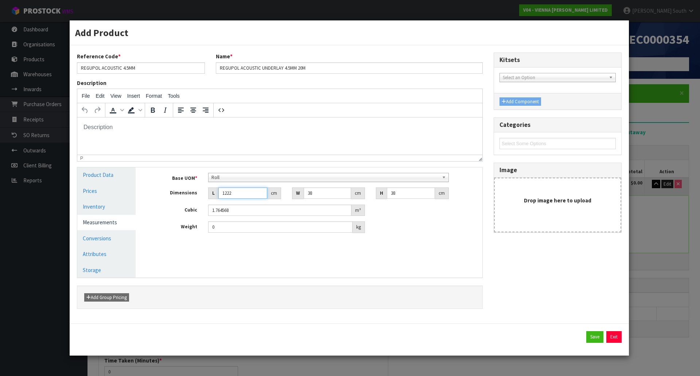
type input "0.176168"
type input "12"
type input "0.017328"
type input "1"
type input "0.001444"
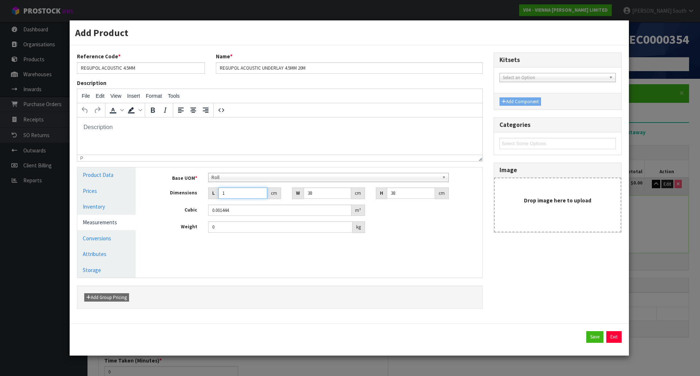
type input "0.000001"
type input "1"
type input "0.001444"
type input "11"
type input "0.015884"
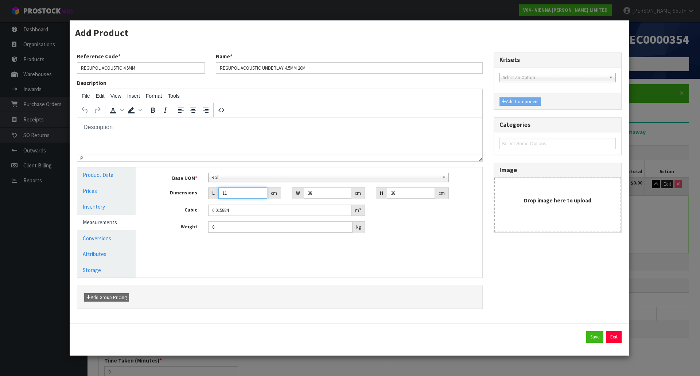
type input "111"
type input "0.160284"
type input "1111"
type input "1.604284"
type input "111"
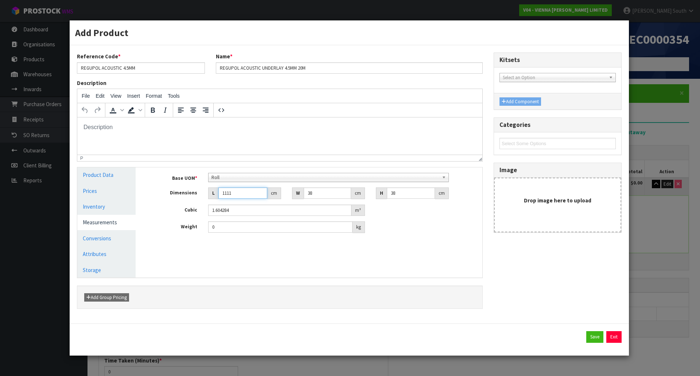
type input "0.160284"
type input "11"
type input "0.015884"
type input "1"
type input "0.001444"
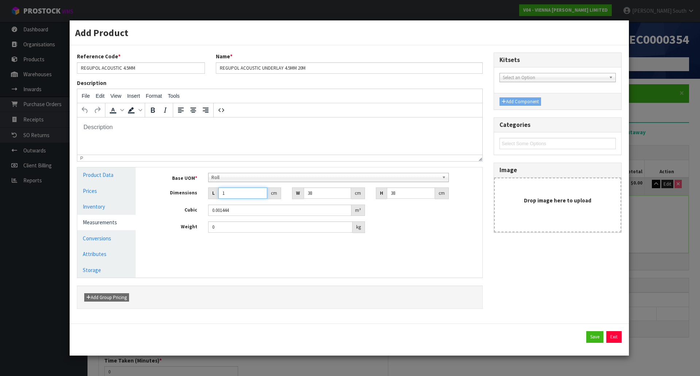
type input "0.000001"
type input "00001"
type input "0.001444"
type input "0000"
type input "0.000001"
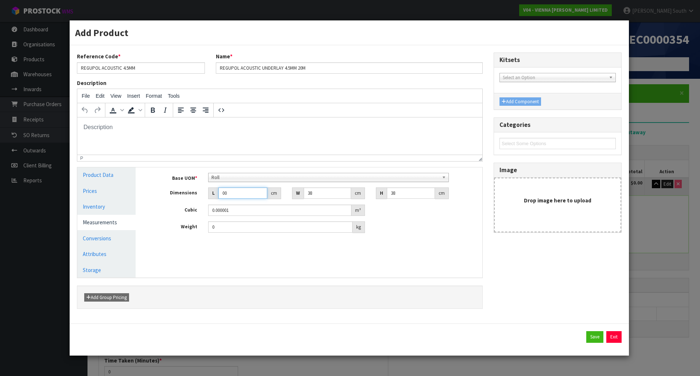
type input "0"
type input "1"
type input "0.001444"
type input "0.000001"
type input "0001"
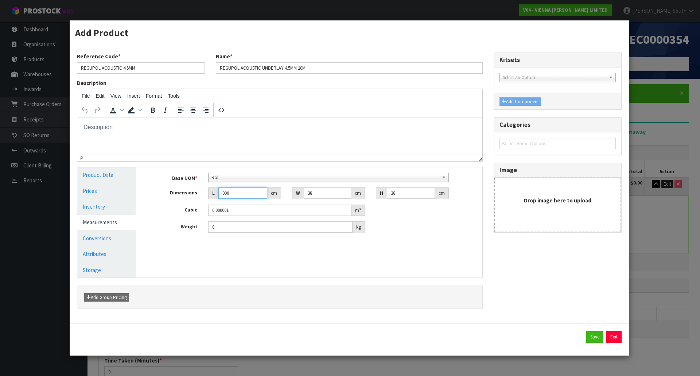
type input "0.001444"
type input "000"
type input "0.000001"
type input "0"
type input "1"
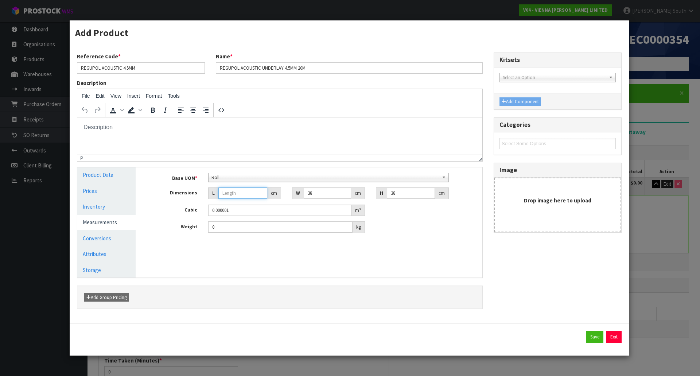
type input "0.001444"
type input "10"
type input "0.01444"
type input "103"
type input "0.148732"
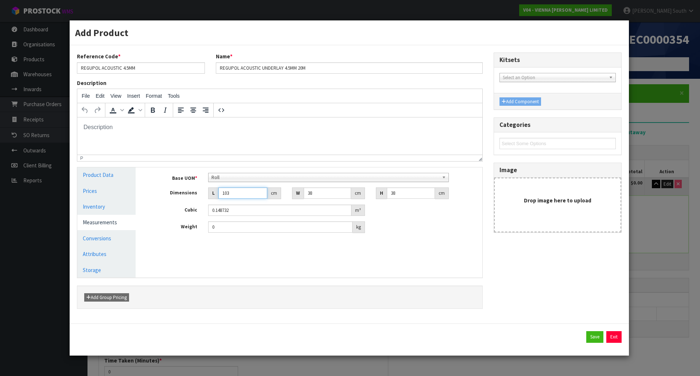
type input "103"
click at [309, 303] on div "Add Group Pricing" at bounding box center [280, 296] width 406 height 23
click at [254, 294] on div "Add Group Pricing" at bounding box center [280, 297] width 402 height 9
click at [598, 336] on button "Save" at bounding box center [594, 337] width 17 height 12
type input "103"
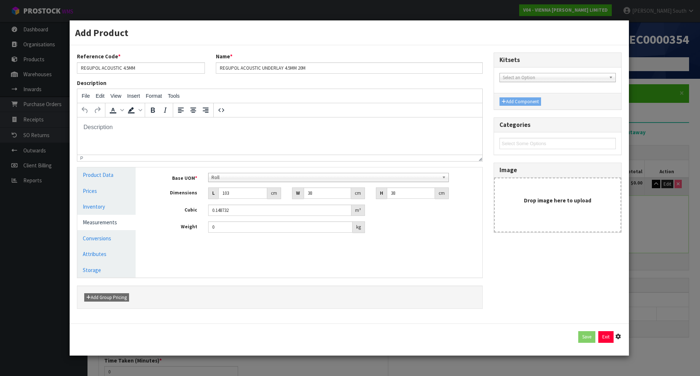
type input "38"
type input "0.148732"
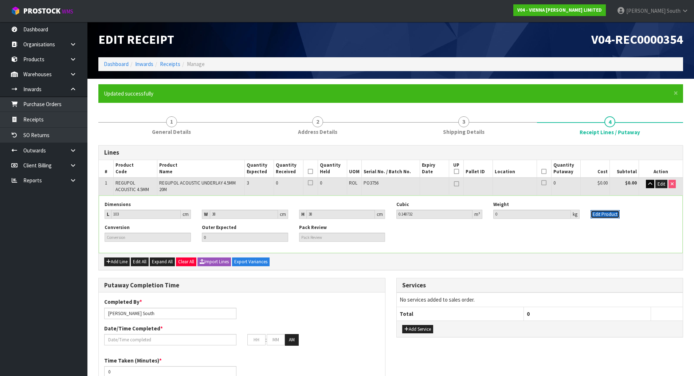
click at [614, 214] on button "Edit Product" at bounding box center [605, 214] width 29 height 9
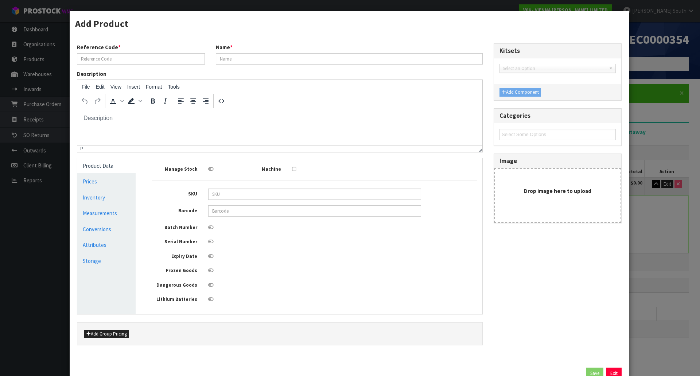
type input "REGUPOL ACOUSTIC 4.5MM"
type input "REGUPOL ACOUSTIC UNDERLAY 4.5MM 20M"
type input "103"
type input "38"
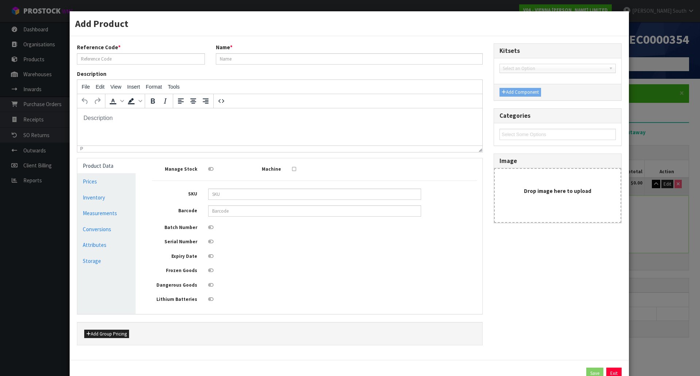
type input "0.148732"
type input "0"
click at [104, 219] on link "Measurements" at bounding box center [106, 212] width 58 height 15
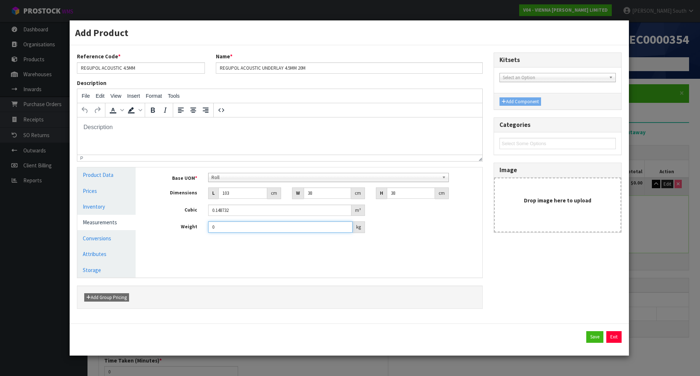
click at [241, 229] on input "0" at bounding box center [280, 226] width 144 height 11
type input "38"
click at [601, 338] on button "Save" at bounding box center [594, 337] width 17 height 12
type input "38"
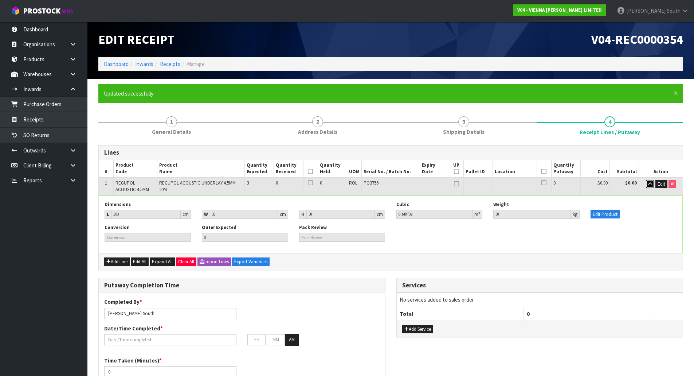
click at [651, 185] on icon "button" at bounding box center [650, 183] width 4 height 5
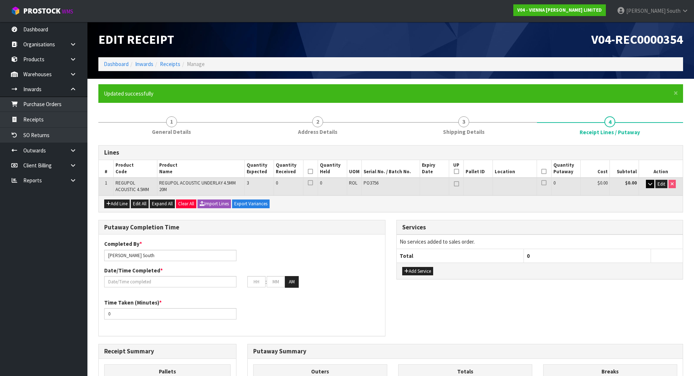
click at [400, 209] on div "Add Line Edit All Expand All Clear All Import Lines Export Variances" at bounding box center [391, 203] width 584 height 16
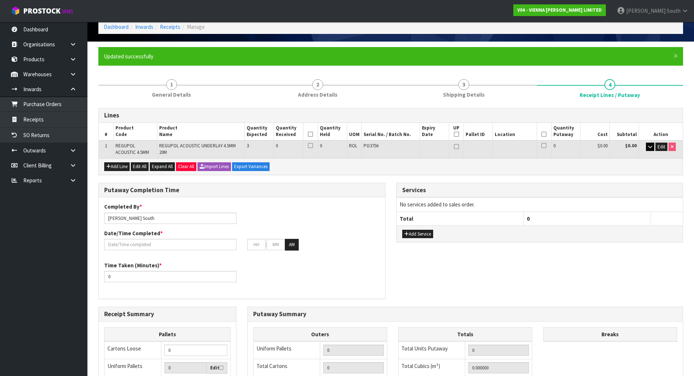
scroll to position [173, 0]
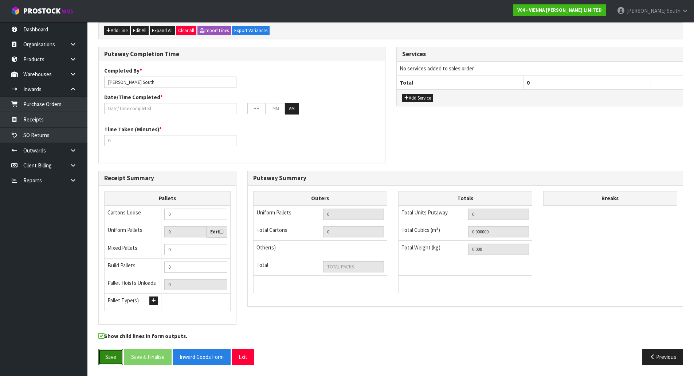
click at [115, 350] on button "Save" at bounding box center [110, 357] width 25 height 16
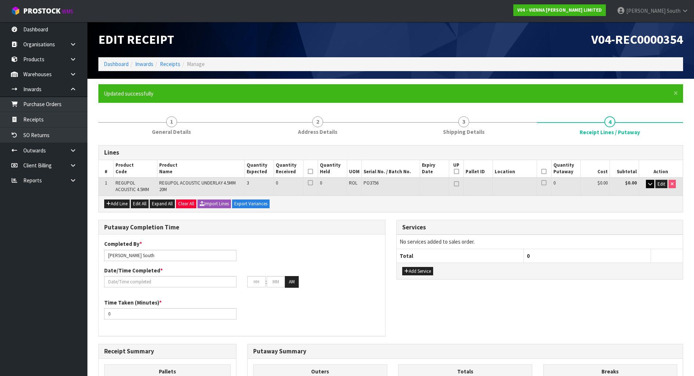
type input "0"
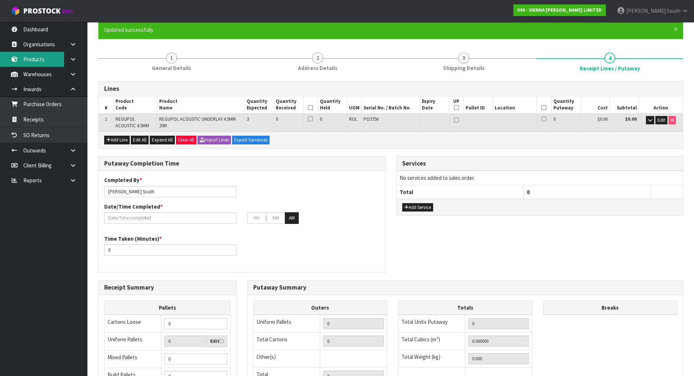
scroll to position [109, 0]
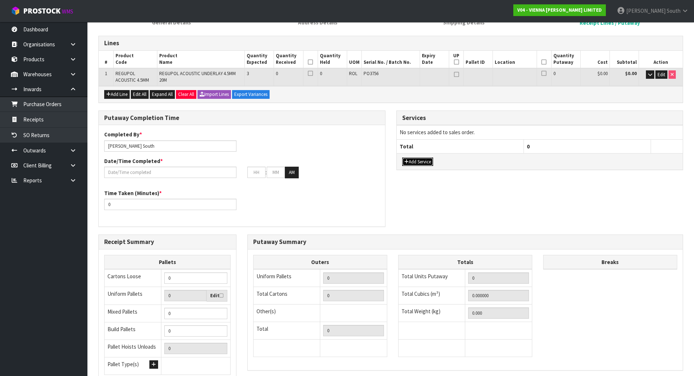
click at [422, 161] on button "Add Service" at bounding box center [417, 161] width 31 height 9
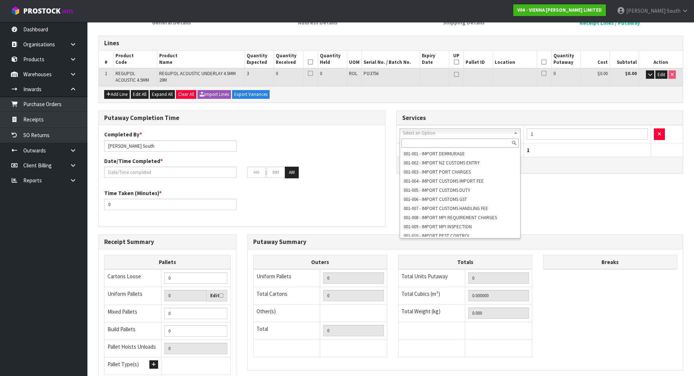
click at [443, 144] on input "text" at bounding box center [460, 142] width 118 height 9
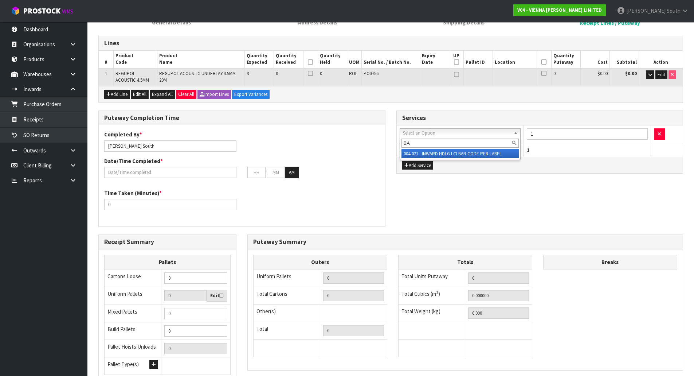
type input "BA"
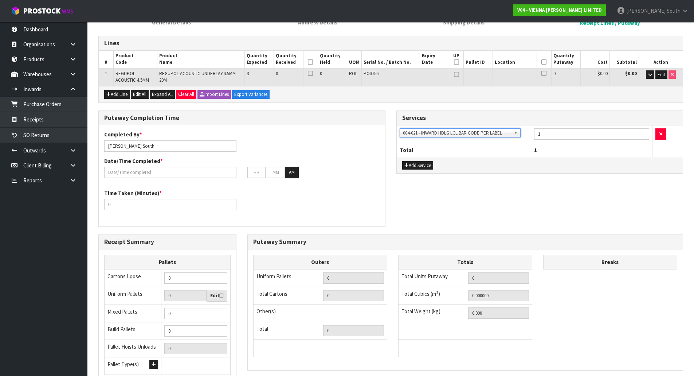
click at [542, 191] on div "Putaway Completion Time Completed By * [PERSON_NAME] Date/Time Completed * : : …" at bounding box center [391, 172] width 596 height 124
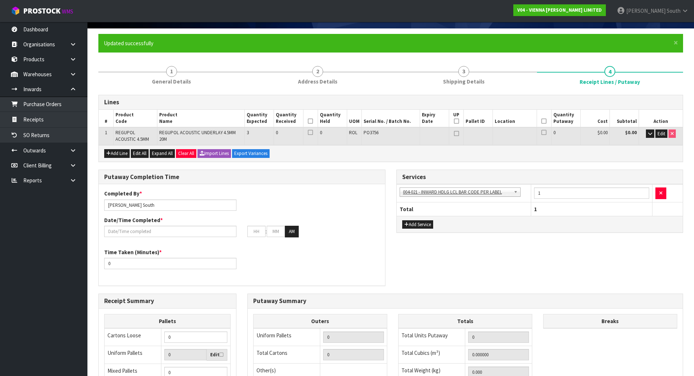
scroll to position [0, 0]
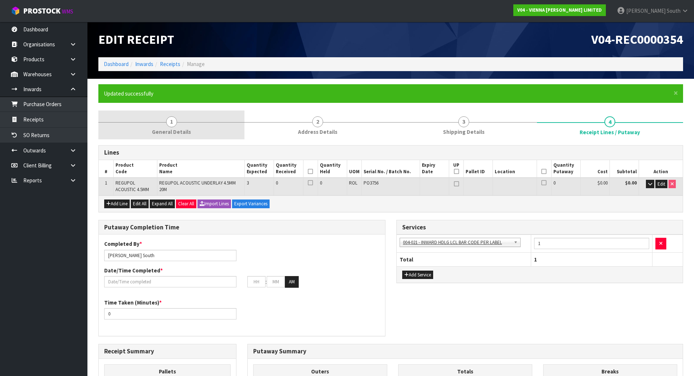
click at [177, 121] on link "1 General Details" at bounding box center [171, 124] width 146 height 29
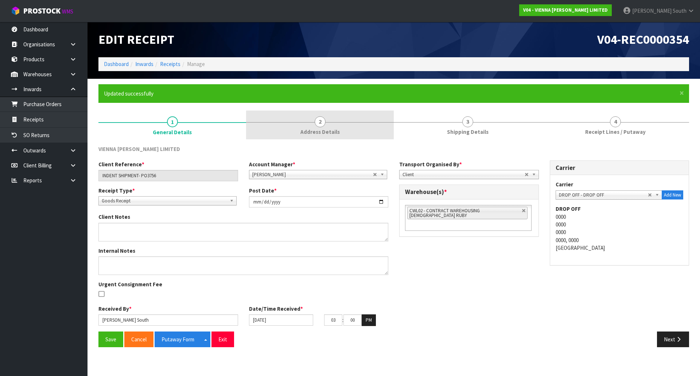
click at [310, 128] on span "Address Details" at bounding box center [319, 132] width 39 height 8
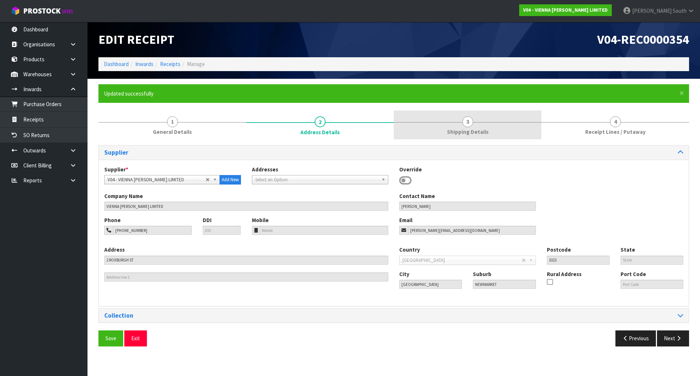
click at [421, 123] on link "3 Shipping Details" at bounding box center [467, 124] width 148 height 29
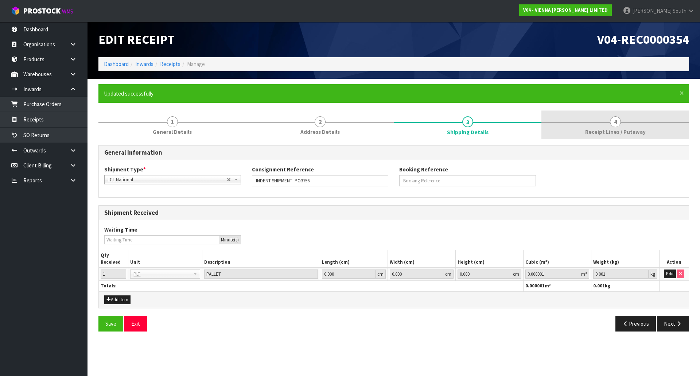
click at [582, 127] on link "4 Receipt Lines / Putaway" at bounding box center [615, 124] width 148 height 29
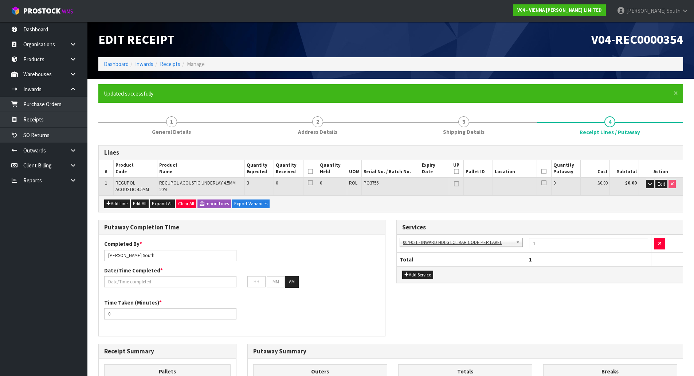
click at [456, 172] on icon at bounding box center [456, 171] width 5 height 0
type input "1"
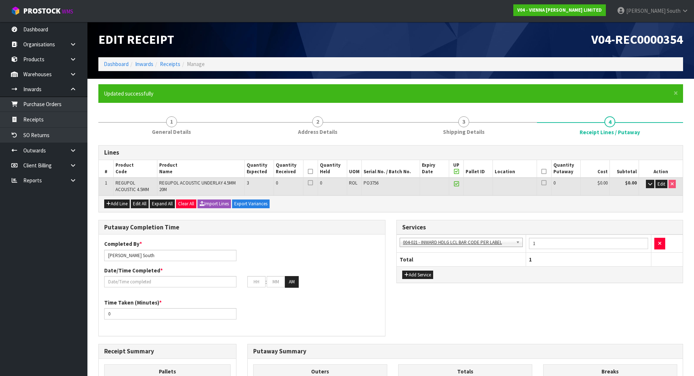
click at [487, 202] on div "Add Line Edit All Expand All Clear All Import Lines Export Variances" at bounding box center [391, 203] width 584 height 16
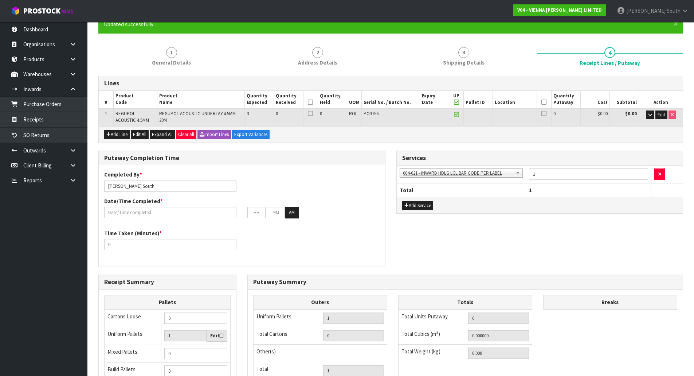
scroll to position [109, 0]
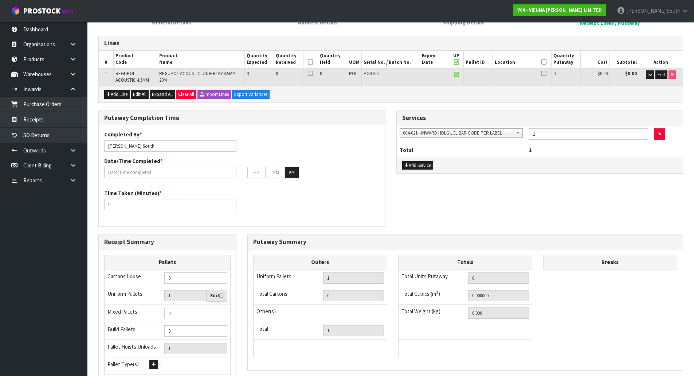
click at [451, 205] on div "Putaway Completion Time Completed By * [PERSON_NAME] Date/Time Completed * : : …" at bounding box center [391, 172] width 596 height 124
click at [663, 78] on button "Edit" at bounding box center [661, 74] width 12 height 9
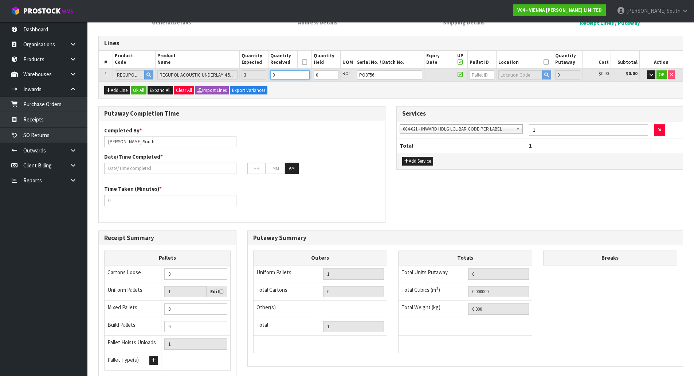
drag, startPoint x: 284, startPoint y: 76, endPoint x: 214, endPoint y: 70, distance: 70.6
click at [214, 70] on tr "1 REGUPOL ACOUSTIC 4.5MM REGUPOL ACOUSTIC UNDERLAY 4.5MM 20M 3 0 0 ROL PO3756 0…" at bounding box center [391, 74] width 584 height 13
type input "0.446196"
type input "114"
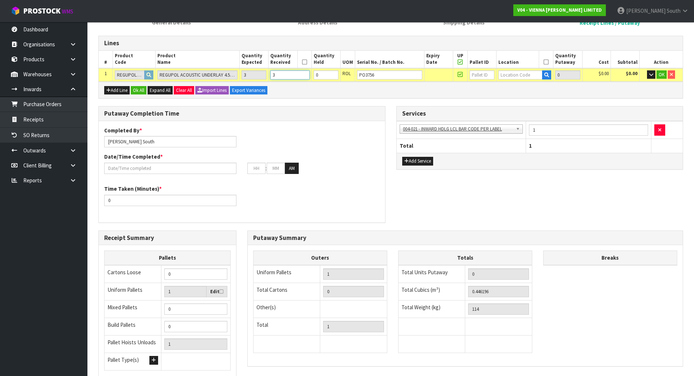
type input "3"
type input "06-16-5"
click at [529, 85] on link "06-16-5 -A" at bounding box center [526, 87] width 58 height 10
type input "3"
type input "06-16-5-A"
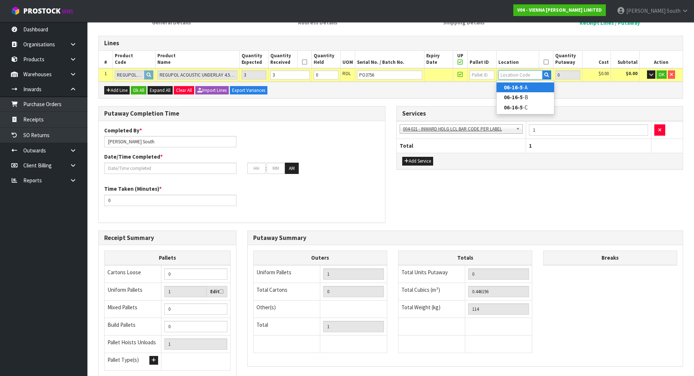
type input "3"
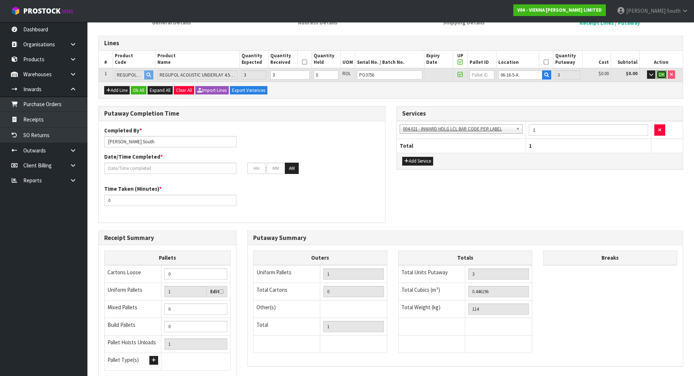
click at [662, 73] on span "OK" at bounding box center [662, 74] width 6 height 6
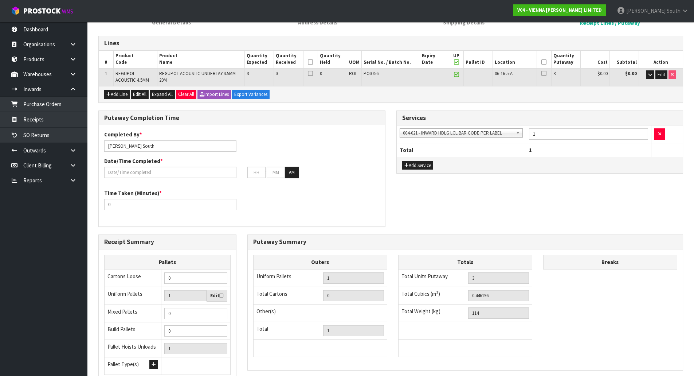
click at [309, 62] on icon at bounding box center [310, 62] width 5 height 0
click at [543, 62] on icon at bounding box center [543, 62] width 5 height 0
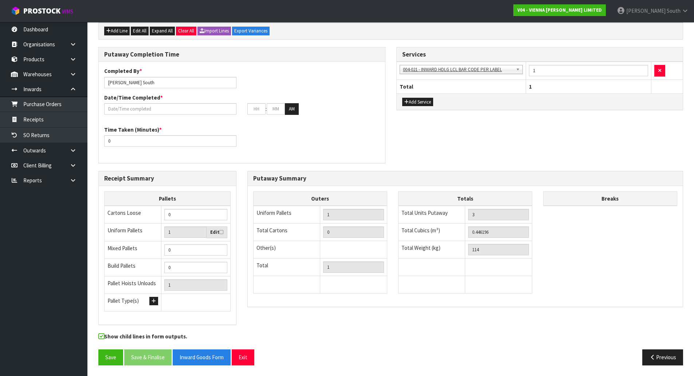
scroll to position [173, 0]
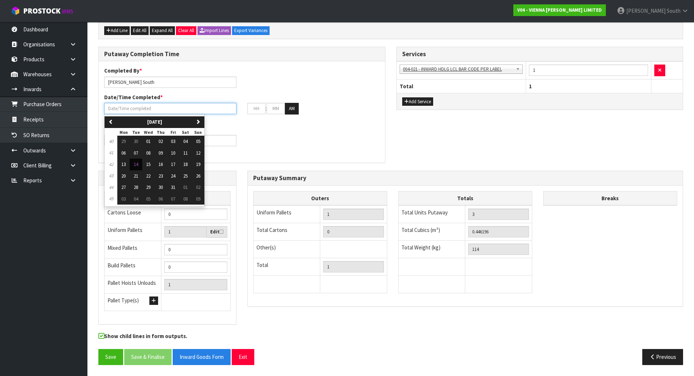
click at [183, 106] on input "text" at bounding box center [170, 108] width 132 height 11
click at [137, 163] on span "14" at bounding box center [136, 164] width 4 height 6
type input "[DATE]"
type input "12"
type input "00"
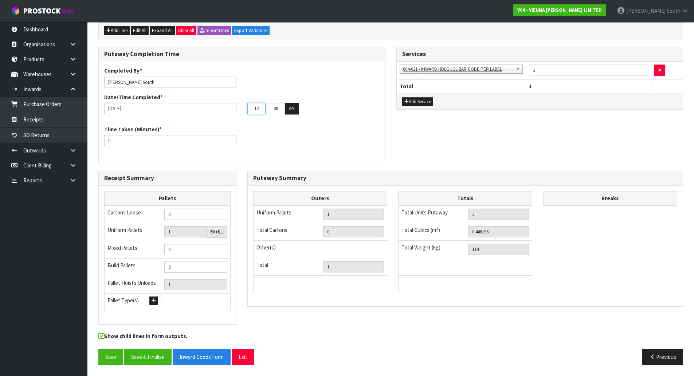
drag, startPoint x: 261, startPoint y: 109, endPoint x: 231, endPoint y: 106, distance: 30.7
click at [231, 106] on div "[DATE] 12 : 00 : 00 AM" at bounding box center [242, 109] width 286 height 12
type input "1"
type input "[DATE]"
type input "08"
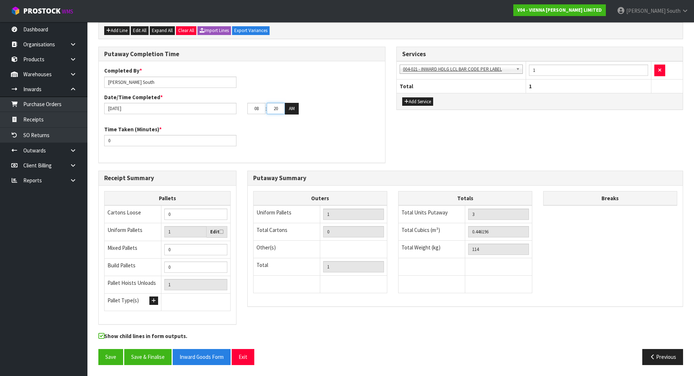
type input "20"
click at [144, 144] on input "0" at bounding box center [170, 140] width 132 height 11
type input "30"
click at [318, 153] on div "Completed By * [PERSON_NAME] Date/Time Completed * [DATE] 08 : 20 : 00 AM Time …" at bounding box center [242, 112] width 286 height 90
drag, startPoint x: 510, startPoint y: 235, endPoint x: 446, endPoint y: 228, distance: 64.9
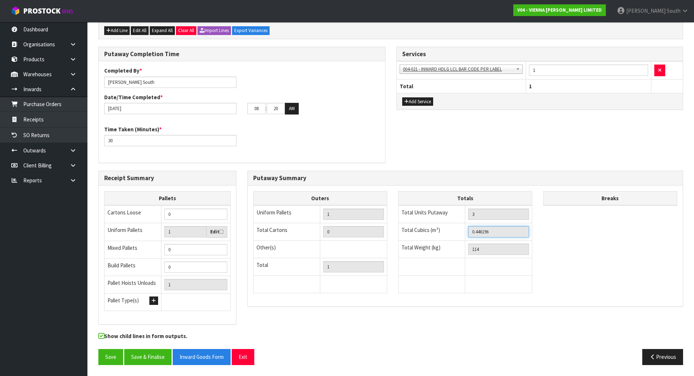
click at [446, 228] on tr "Total Cubics (m³) 0.446196" at bounding box center [465, 231] width 134 height 17
click at [655, 352] on button "Previous" at bounding box center [662, 357] width 41 height 16
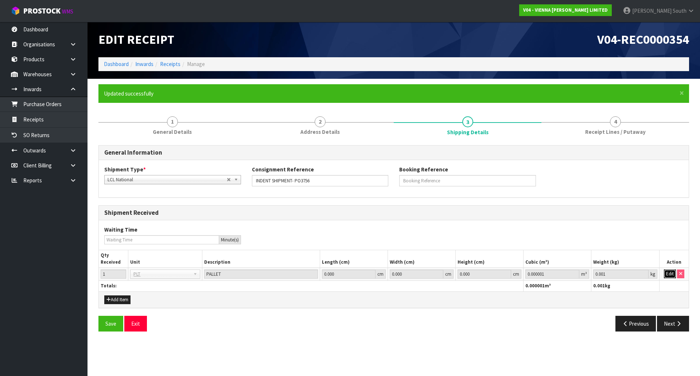
click at [671, 276] on button "Edit" at bounding box center [669, 273] width 12 height 9
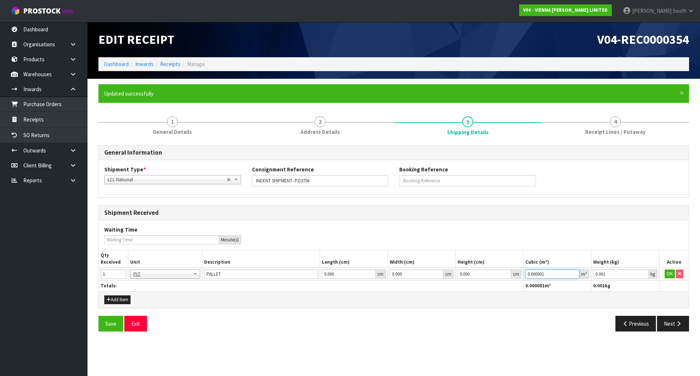
drag, startPoint x: 550, startPoint y: 271, endPoint x: 508, endPoint y: 272, distance: 42.3
click at [508, 272] on tr "1 BAG BAR BSK BIN BTL BOX BDL CAB CGE CTN CSE COI CRA CRT CBE CYL DRM JAR MTR P…" at bounding box center [393, 273] width 589 height 13
paste input "446196"
type input "0.446196"
drag, startPoint x: 608, startPoint y: 275, endPoint x: 588, endPoint y: 275, distance: 19.7
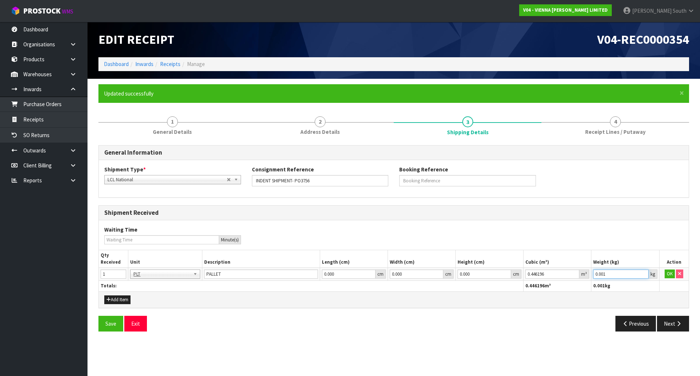
click at [589, 275] on tr "1 BAG BAR BSK BIN BTL BOX BDL CAB CGE CTN CSE COI CRA CRT CBE CYL DRM JAR MTR P…" at bounding box center [393, 273] width 589 height 13
type input "114"
click at [670, 276] on button "OK" at bounding box center [669, 273] width 10 height 9
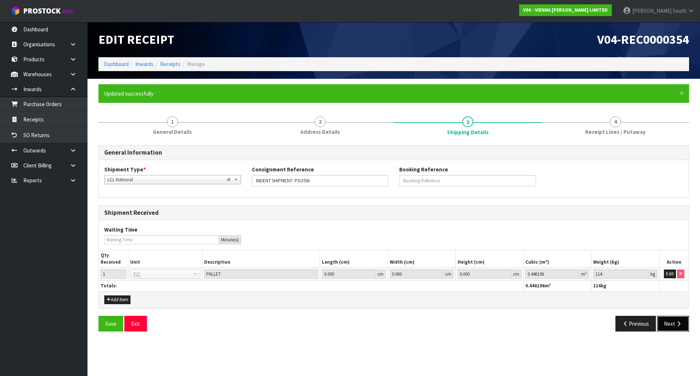
click at [667, 322] on button "Next" at bounding box center [673, 324] width 32 height 16
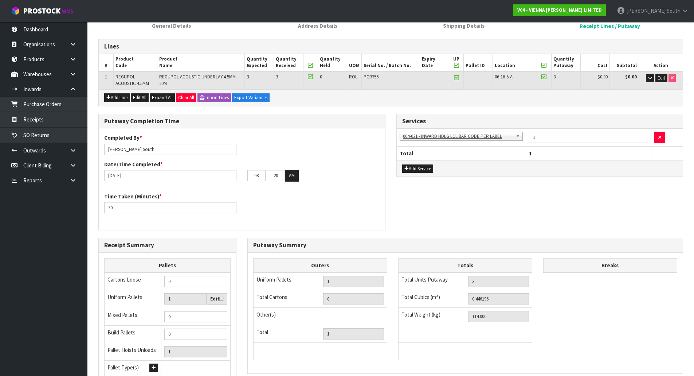
scroll to position [173, 0]
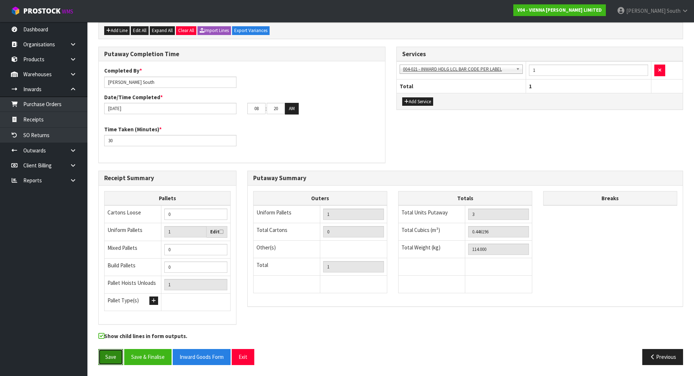
click at [117, 350] on button "Save" at bounding box center [110, 357] width 25 height 16
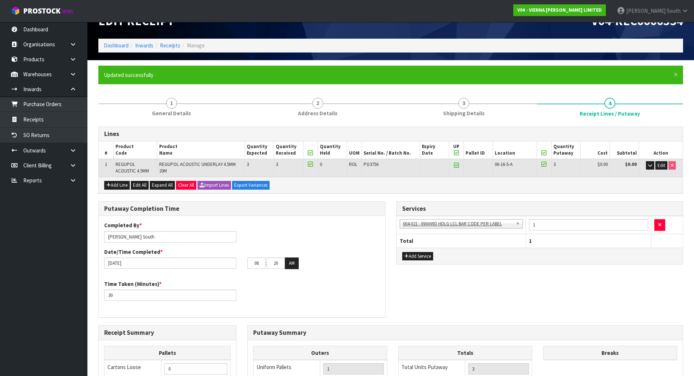
scroll to position [73, 0]
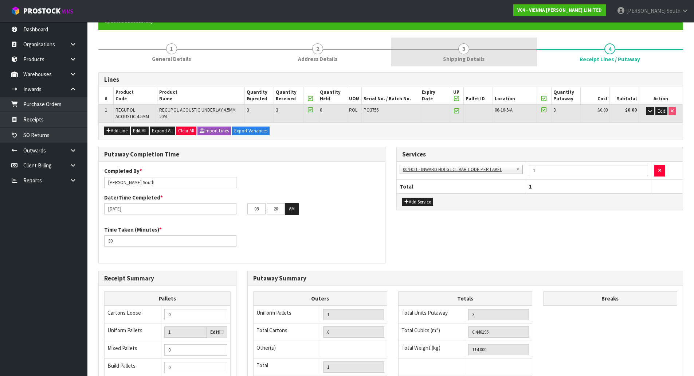
click at [478, 64] on link "3 Shipping Details" at bounding box center [464, 52] width 146 height 29
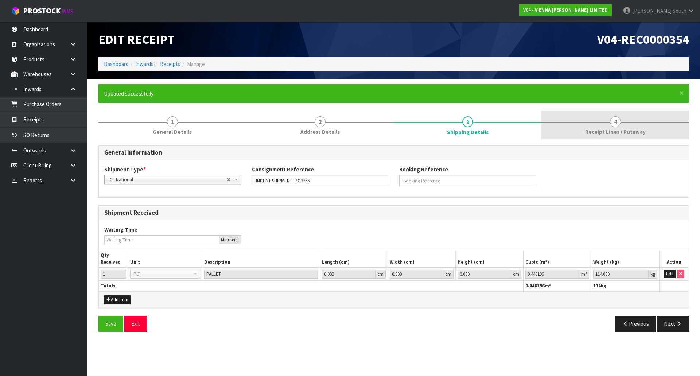
click at [626, 126] on link "4 Receipt Lines / Putaway" at bounding box center [615, 124] width 148 height 29
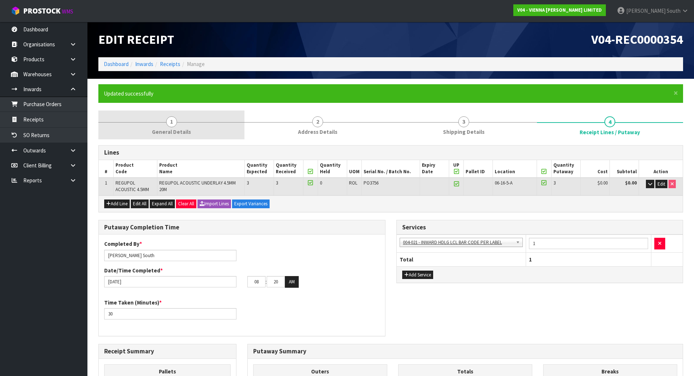
click at [347, 130] on link "2 Address Details" at bounding box center [317, 124] width 146 height 29
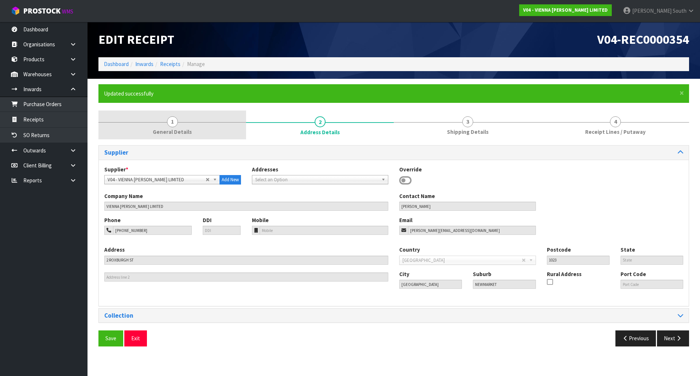
click at [183, 128] on span "General Details" at bounding box center [172, 132] width 39 height 8
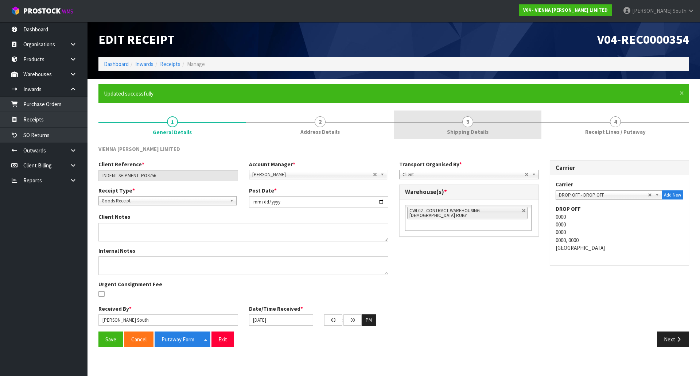
click at [342, 129] on link "2 Address Details" at bounding box center [320, 124] width 148 height 29
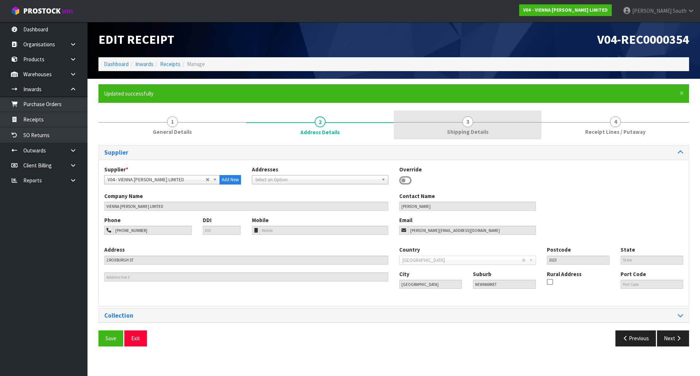
click at [446, 117] on link "3 Shipping Details" at bounding box center [467, 124] width 148 height 29
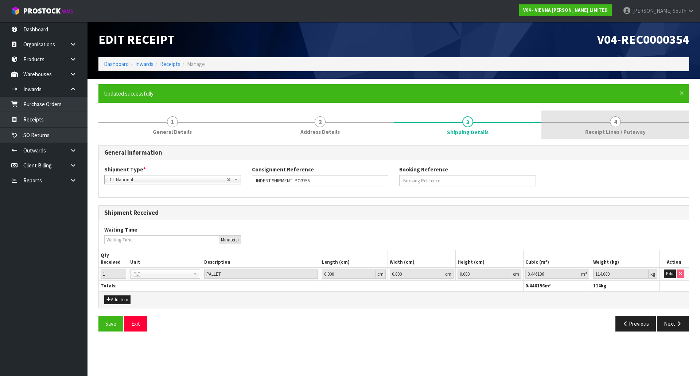
click at [587, 135] on span "Receipt Lines / Putaway" at bounding box center [615, 132] width 60 height 8
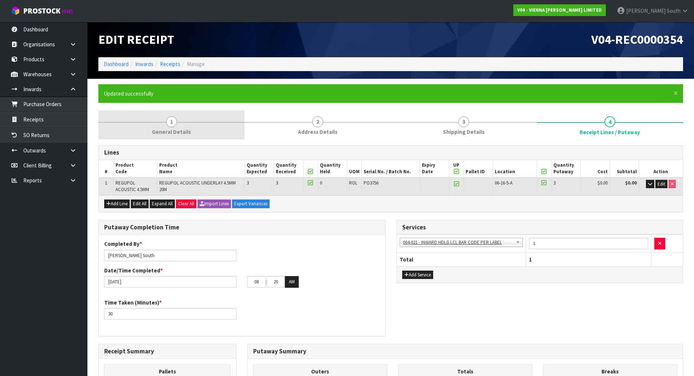
click at [180, 112] on link "1 General Details" at bounding box center [171, 124] width 146 height 29
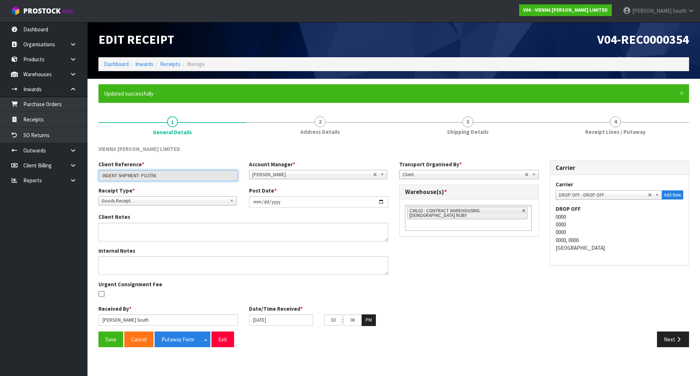
drag, startPoint x: 169, startPoint y: 174, endPoint x: 100, endPoint y: 179, distance: 69.8
click at [100, 179] on input "INDENT SHIPMENT- PO3756" at bounding box center [168, 175] width 140 height 11
drag, startPoint x: 592, startPoint y: 129, endPoint x: 493, endPoint y: 157, distance: 103.2
click at [592, 129] on span "Receipt Lines / Putaway" at bounding box center [615, 132] width 60 height 8
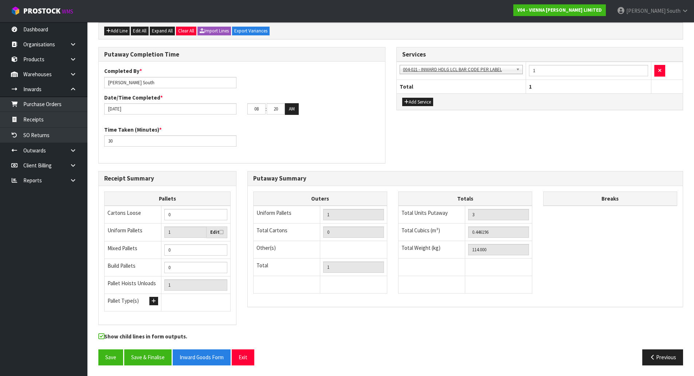
scroll to position [173, 0]
click at [165, 356] on button "Save & Finalise" at bounding box center [147, 357] width 47 height 16
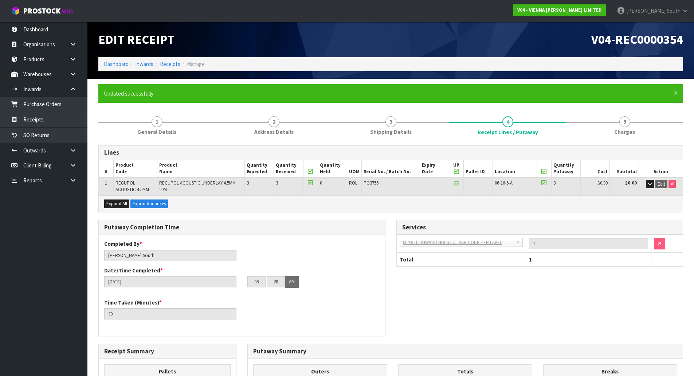
click at [273, 216] on div "Lines # Product Code Product Name Quantity Expected Quantity Received Quantity …" at bounding box center [390, 344] width 585 height 398
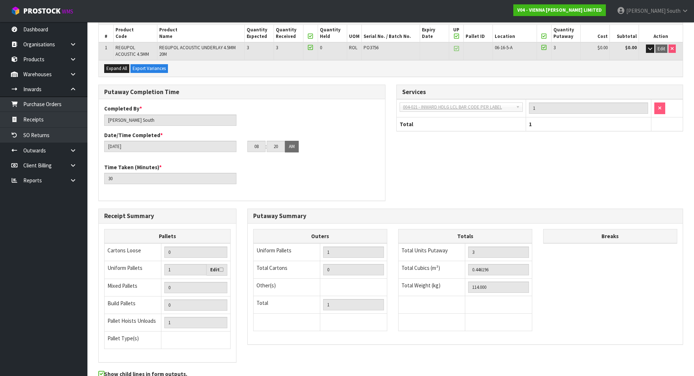
scroll to position [173, 0]
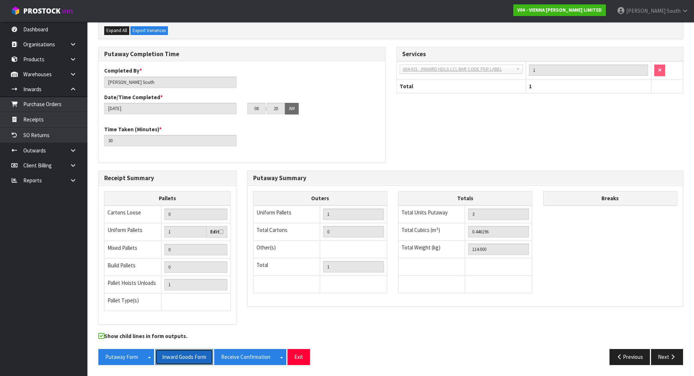
click at [195, 357] on button "Inward Goods Form" at bounding box center [184, 357] width 58 height 16
click at [298, 356] on button "Exit" at bounding box center [298, 357] width 23 height 16
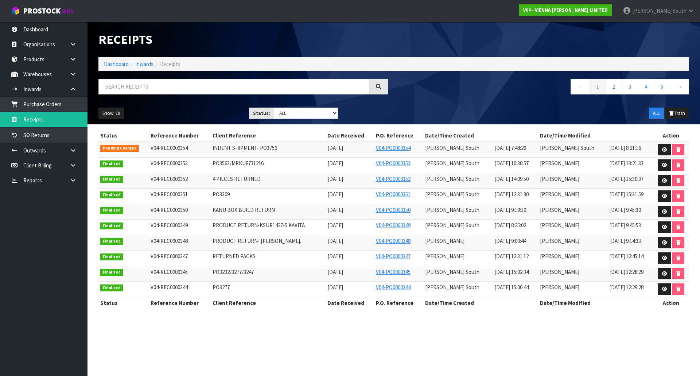
drag, startPoint x: 68, startPoint y: 235, endPoint x: 4, endPoint y: 227, distance: 64.6
click at [68, 236] on ul "Dashboard Organisations Clients Consignees Carriers Products Categories Serial …" at bounding box center [43, 199] width 87 height 354
click at [69, 35] on link "Dashboard" at bounding box center [43, 29] width 87 height 15
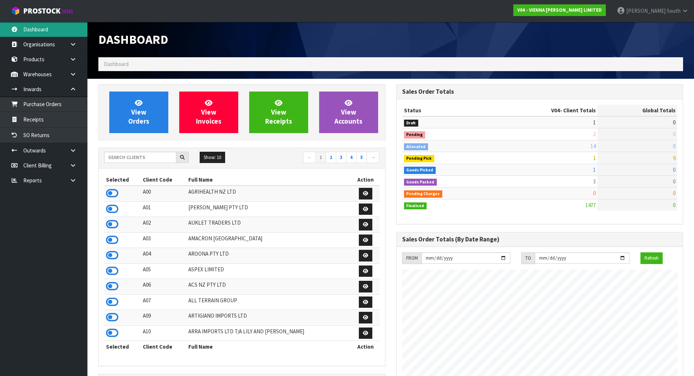
scroll to position [583, 298]
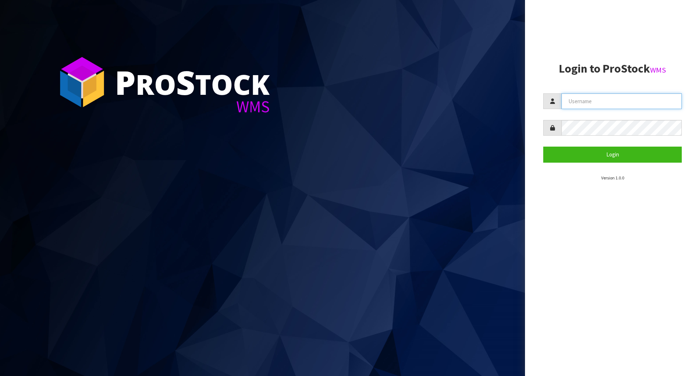
click at [572, 95] on input "text" at bounding box center [621, 101] width 120 height 16
type input "[PERSON_NAME]"
click at [543, 146] on button "Login" at bounding box center [612, 154] width 138 height 16
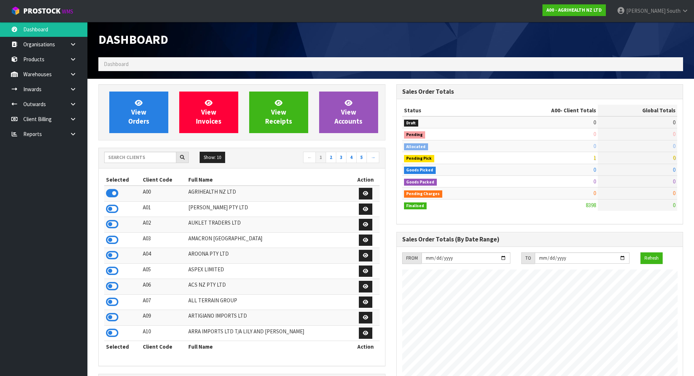
scroll to position [552, 298]
click at [141, 159] on input "text" at bounding box center [140, 157] width 72 height 11
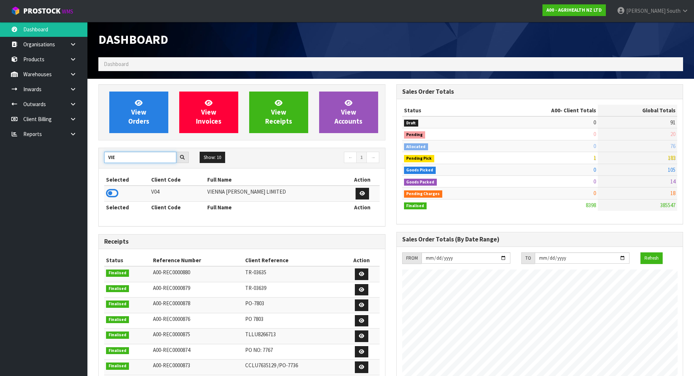
type input "VIE"
click at [112, 199] on td at bounding box center [126, 193] width 45 height 16
click at [111, 196] on icon at bounding box center [112, 193] width 12 height 11
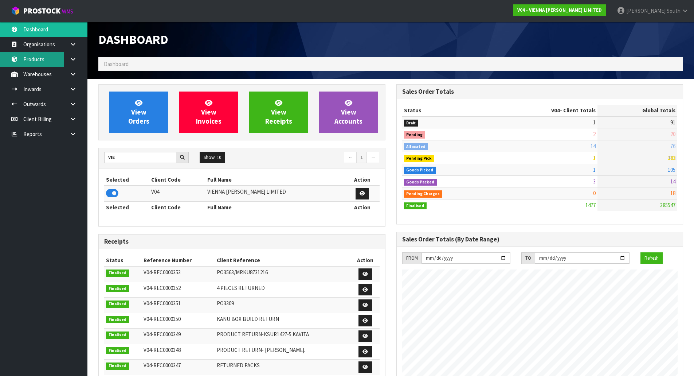
scroll to position [583, 298]
click at [45, 60] on link "Products" at bounding box center [43, 59] width 87 height 15
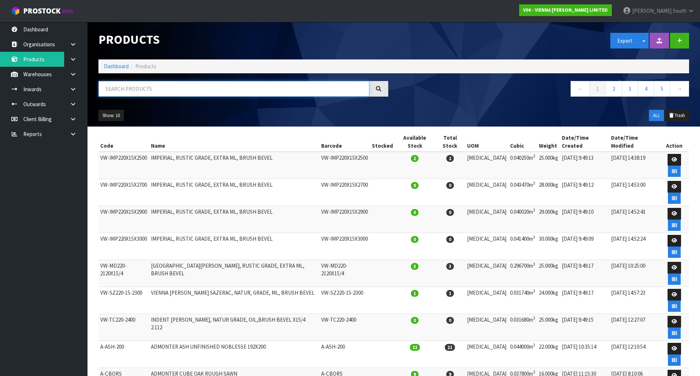
click at [122, 87] on input "text" at bounding box center [233, 89] width 271 height 16
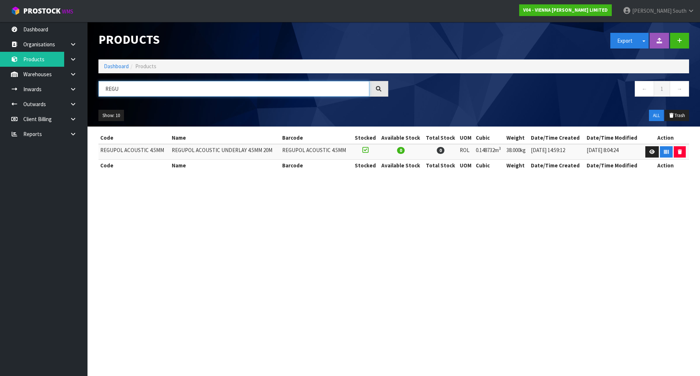
type input "REGU"
click at [253, 189] on section "Products Export Split button! SOH Summary Measurements Dangerous Goods Import P…" at bounding box center [350, 188] width 700 height 376
click at [647, 152] on link at bounding box center [651, 152] width 13 height 12
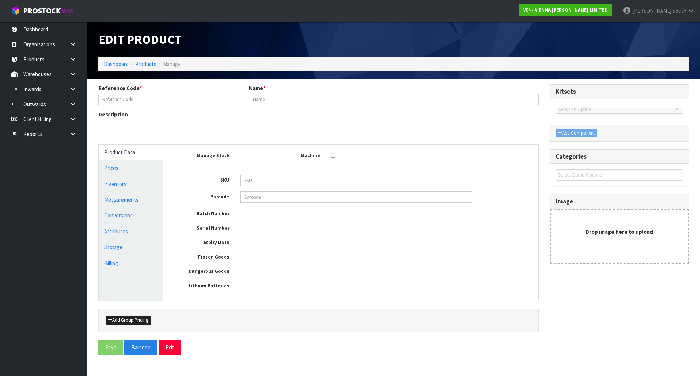
type input "REGUPOL ACOUSTIC 4.5MM"
type input "REGUPOL ACOUSTIC UNDERLAY 4.5MM 20M"
type input "103"
type input "38"
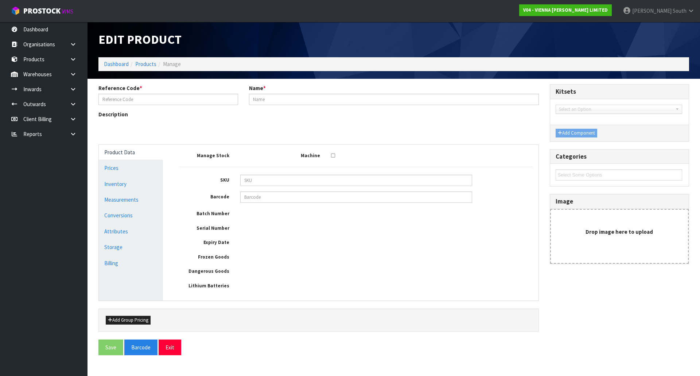
type input "0.148732"
type input "38"
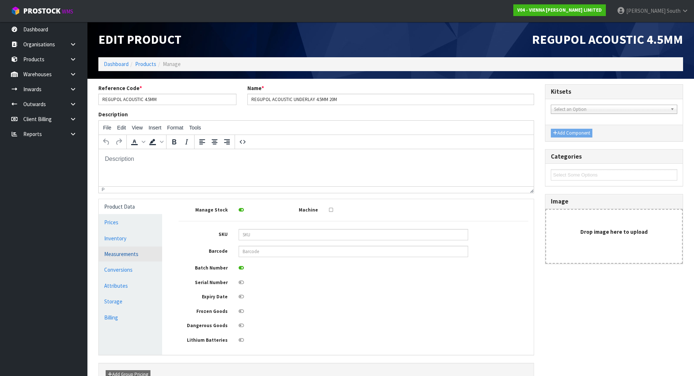
click at [135, 246] on link "Measurements" at bounding box center [130, 253] width 63 height 15
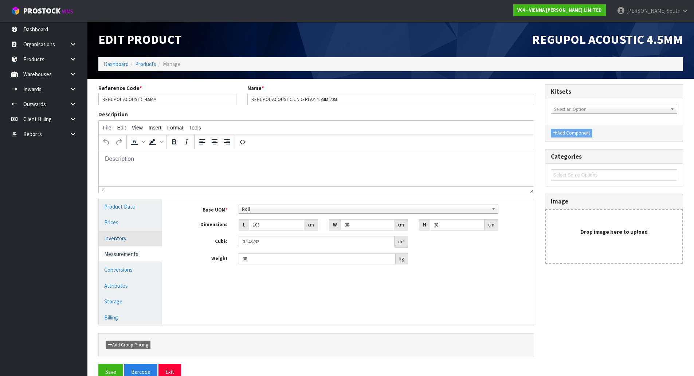
click at [139, 238] on link "Inventory" at bounding box center [130, 238] width 63 height 15
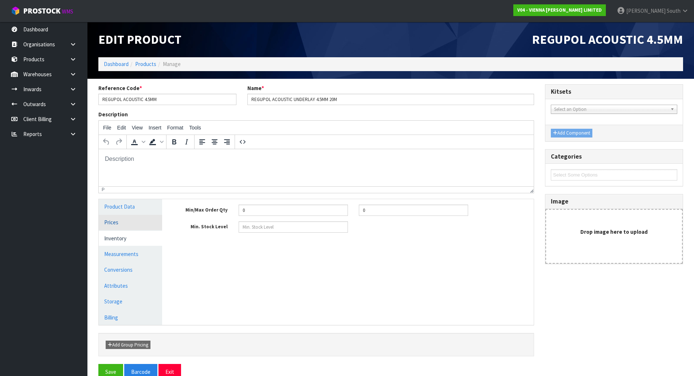
click at [135, 226] on link "Prices" at bounding box center [130, 222] width 63 height 15
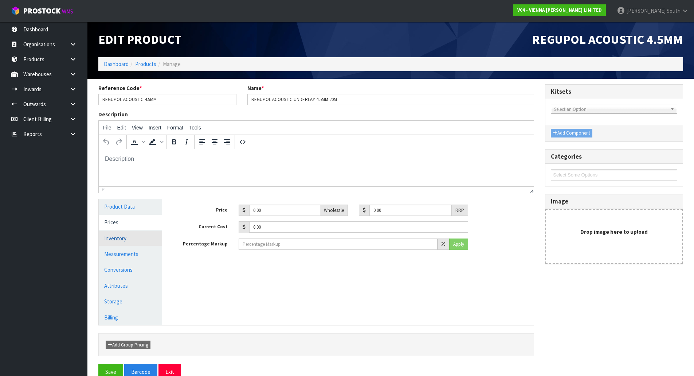
click at [140, 242] on link "Inventory" at bounding box center [130, 238] width 63 height 15
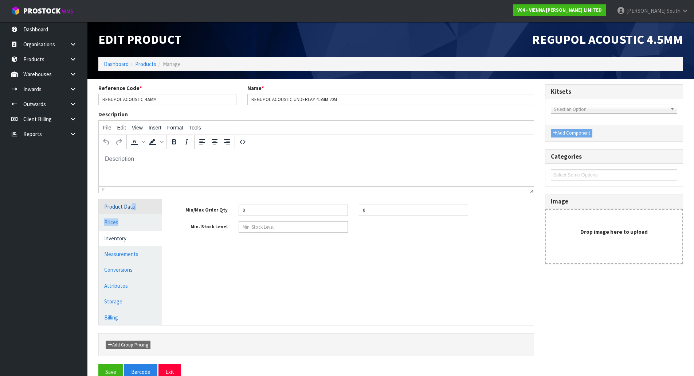
click at [132, 212] on ul "Product Data Prices Inventory Measurements Conversions Attributes Storage Billi…" at bounding box center [130, 262] width 63 height 126
click at [133, 211] on link "Product Data" at bounding box center [130, 206] width 63 height 15
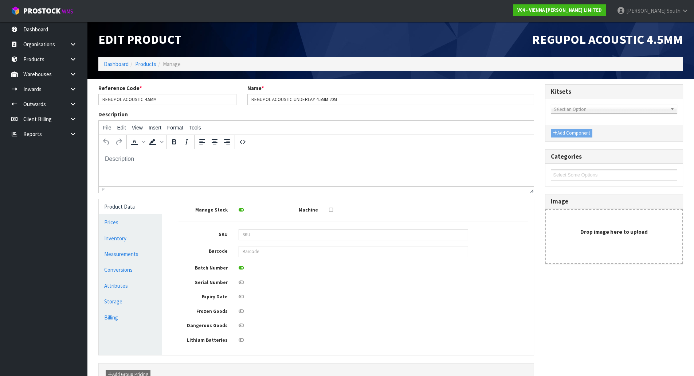
click at [301, 280] on div at bounding box center [353, 281] width 240 height 9
click at [591, 113] on span "Select an Option" at bounding box center [610, 109] width 113 height 9
click at [494, 260] on div "Manage Stock Machine SKU Barcode Batch Number Serial Number Expiry Date Frozen …" at bounding box center [354, 273] width 350 height 139
click at [492, 243] on div "Manage Stock Machine SKU Barcode Batch Number Serial Number Expiry Date Frozen …" at bounding box center [354, 273] width 350 height 139
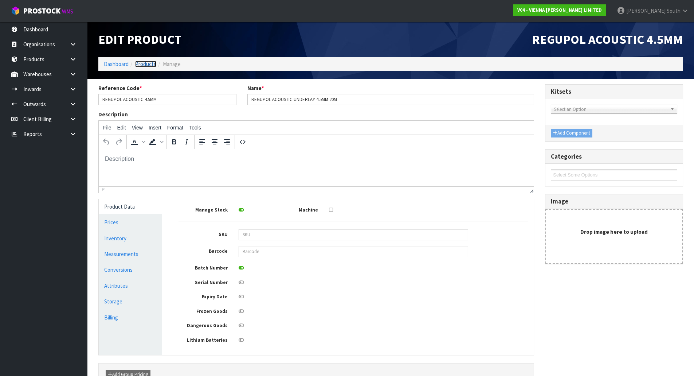
click at [155, 64] on link "Products" at bounding box center [145, 63] width 21 height 7
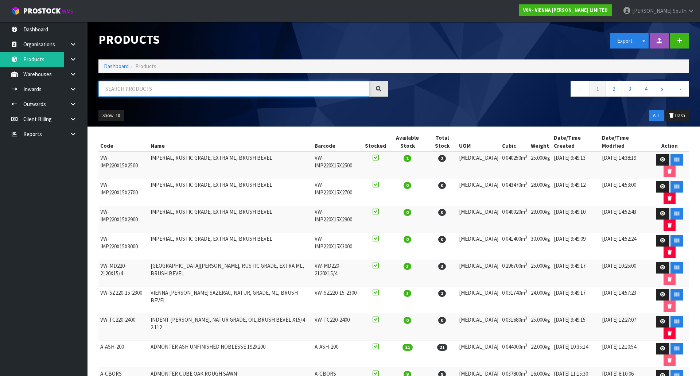
click at [225, 88] on input "text" at bounding box center [233, 89] width 271 height 16
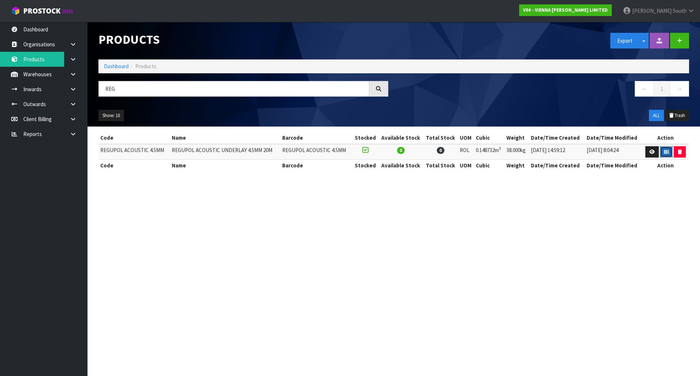
click at [661, 150] on button "button" at bounding box center [665, 152] width 13 height 12
drag, startPoint x: 147, startPoint y: 87, endPoint x: 107, endPoint y: 88, distance: 40.1
click at [107, 88] on input "REG" at bounding box center [233, 89] width 271 height 16
type input "R"
type input "REGUPOL ACOUSTIC 4.5MM"
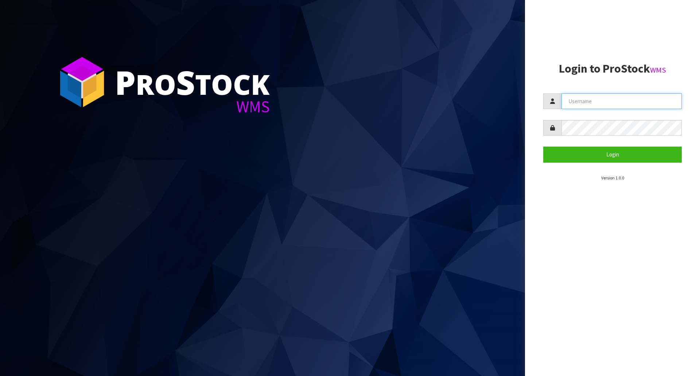
click at [584, 101] on input "text" at bounding box center [621, 101] width 120 height 16
type input "POLLY"
click at [543, 146] on button "Login" at bounding box center [612, 154] width 138 height 16
